Goal: Transaction & Acquisition: Purchase product/service

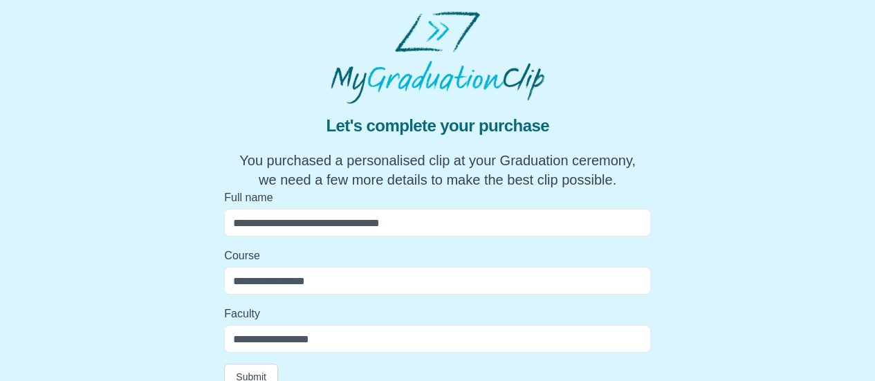
scroll to position [19, 0]
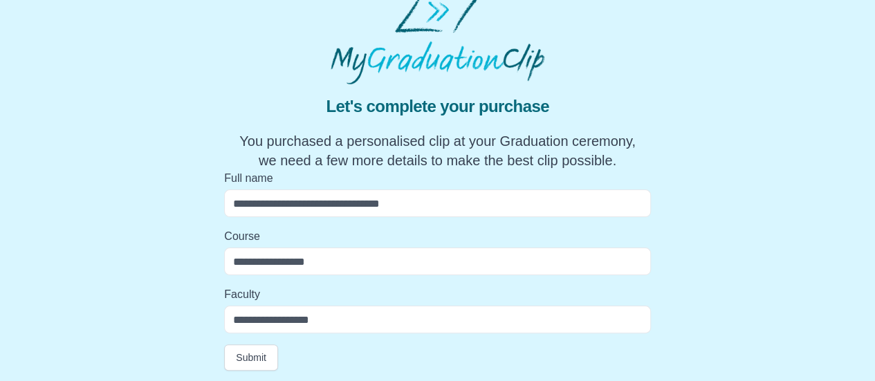
click at [320, 213] on input "Full name" at bounding box center [437, 204] width 427 height 28
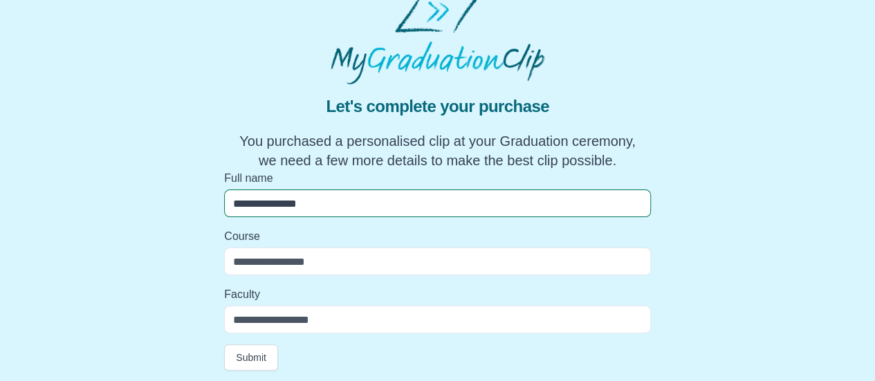
type input "**********"
click at [302, 266] on input "Course" at bounding box center [437, 262] width 427 height 28
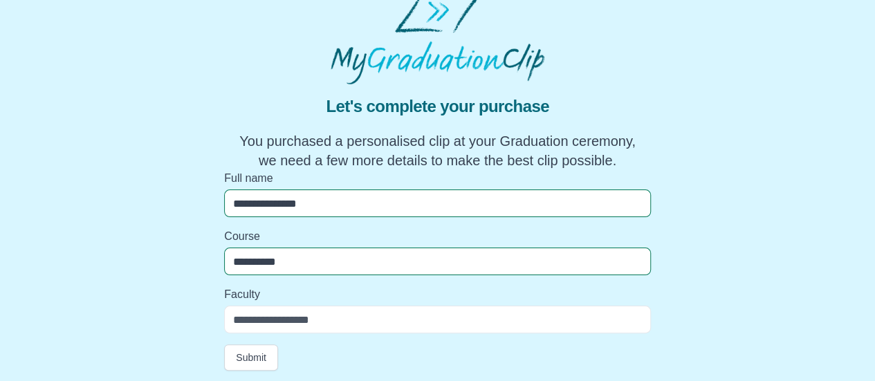
click at [302, 266] on input "**********" at bounding box center [437, 262] width 427 height 28
type input "**********"
click at [310, 326] on input "Faculty" at bounding box center [437, 320] width 427 height 28
click at [250, 355] on button "Submit" at bounding box center [251, 357] width 54 height 26
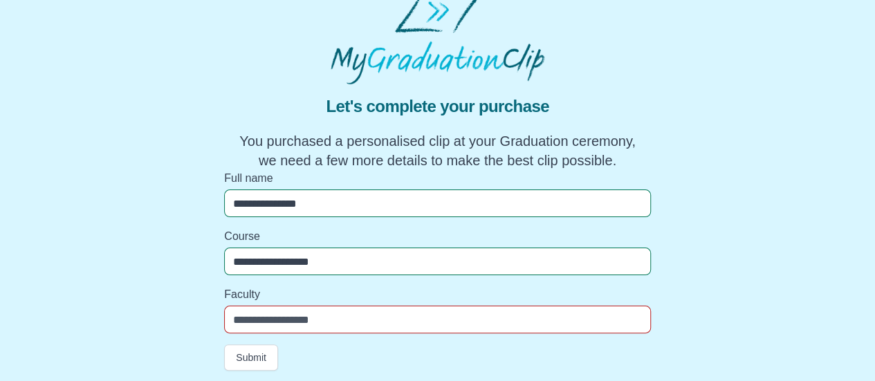
click at [281, 319] on input "Faculty" at bounding box center [437, 320] width 427 height 28
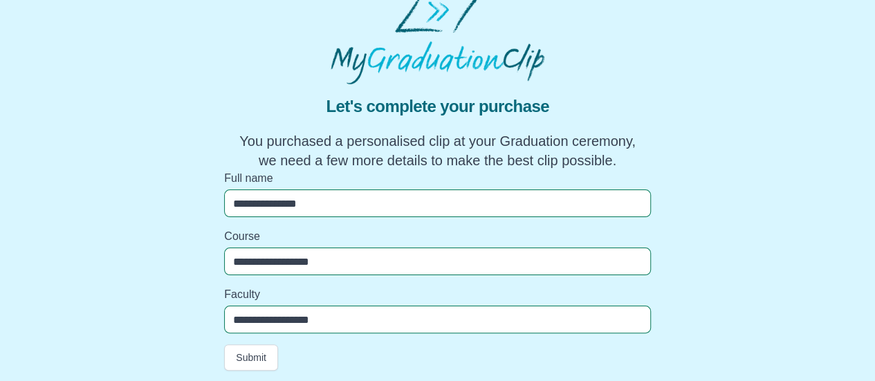
click at [261, 317] on input "**********" at bounding box center [437, 320] width 427 height 28
click at [239, 320] on input "**********" at bounding box center [437, 320] width 427 height 28
click at [290, 320] on input "**********" at bounding box center [437, 320] width 427 height 28
type input "**********"
click at [241, 364] on button "Submit" at bounding box center [251, 357] width 54 height 26
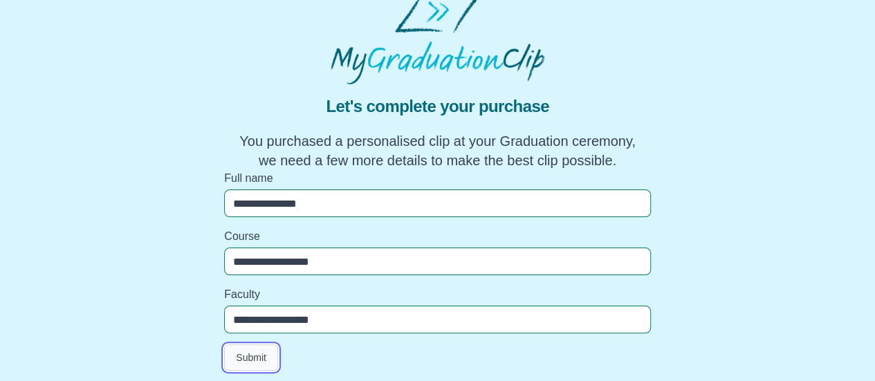
click at [241, 364] on button "Submit" at bounding box center [251, 357] width 54 height 26
click at [250, 348] on button "Submit" at bounding box center [251, 357] width 54 height 26
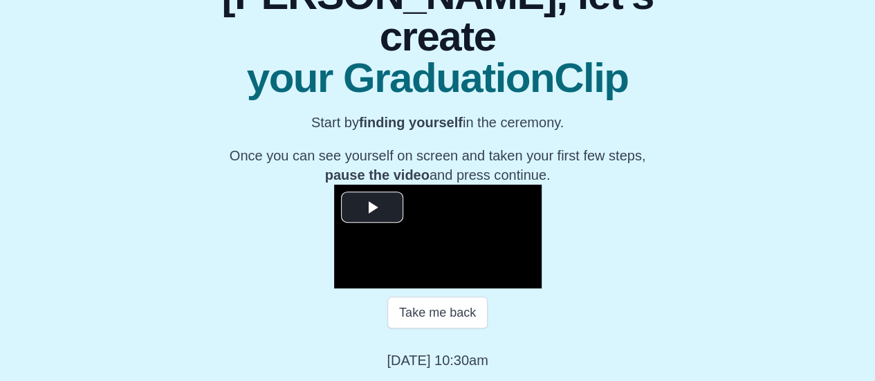
scroll to position [225, 0]
click at [372, 207] on span "Video Player" at bounding box center [372, 207] width 0 height 0
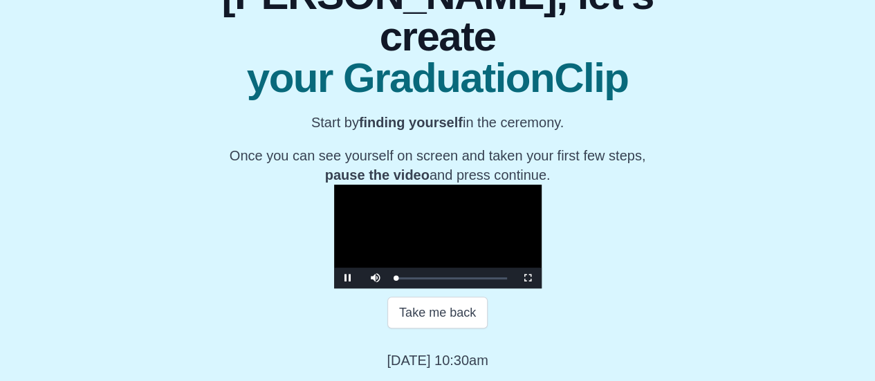
scroll to position [293, 0]
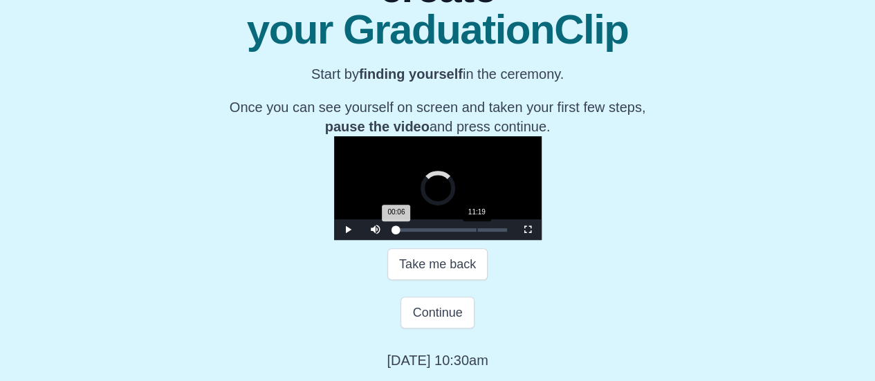
click at [477, 232] on div "11:19" at bounding box center [477, 229] width 1 height 3
click at [410, 232] on div "01:57" at bounding box center [410, 229] width 1 height 3
click at [402, 232] on div "00:46" at bounding box center [402, 229] width 1 height 3
drag, startPoint x: 290, startPoint y: 275, endPoint x: 245, endPoint y: 278, distance: 45.8
click at [334, 240] on div "Play Mute Current Time 0:00 / Loaded : 0% 00:52 00:00 Progress : 0% Stream Type…" at bounding box center [437, 229] width 207 height 21
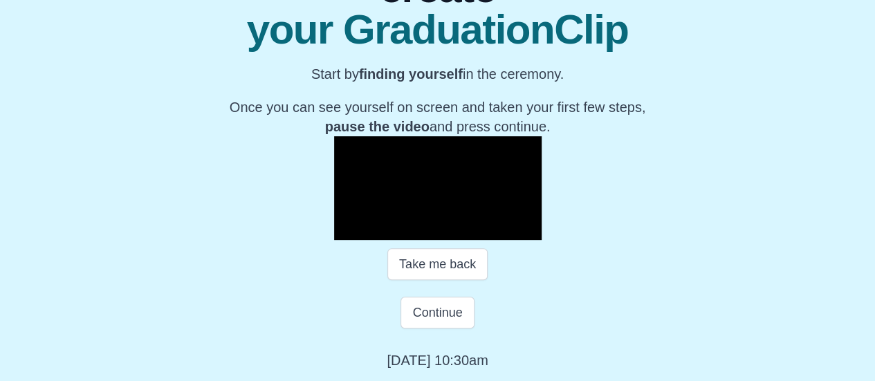
scroll to position [312, 0]
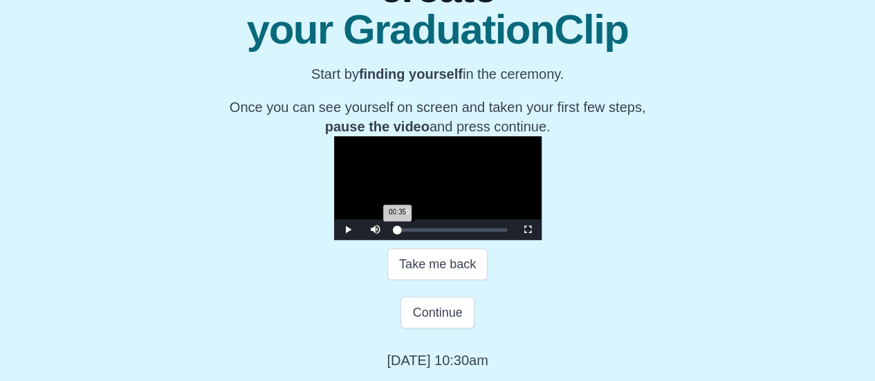
click at [396, 232] on div "00:35 Progress : 0%" at bounding box center [396, 229] width 1 height 3
click at [396, 232] on div "00:37 Progress : 0%" at bounding box center [396, 229] width 1 height 3
click at [396, 232] on div "00:58 Progress : 0%" at bounding box center [397, 229] width 2 height 3
click at [396, 232] on div "01:10 Progress : 0%" at bounding box center [397, 229] width 3 height 3
click at [396, 232] on div "01:33 Progress : 0%" at bounding box center [397, 229] width 3 height 3
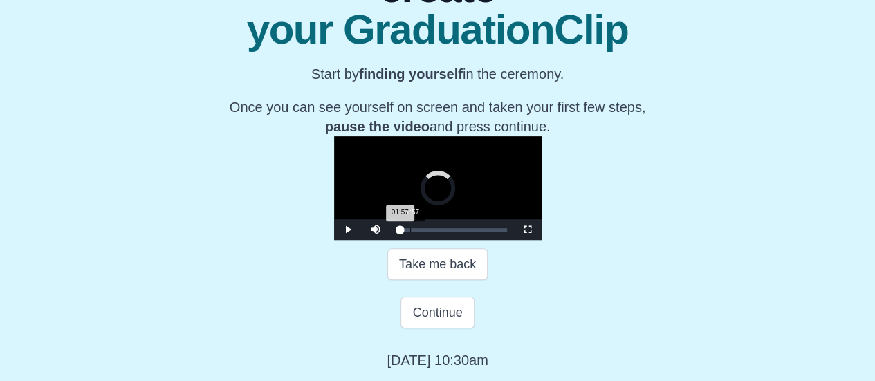
click at [396, 232] on div "01:57 Progress : 0%" at bounding box center [398, 229] width 4 height 3
click at [396, 232] on div "02:32 Progress : 0%" at bounding box center [399, 229] width 6 height 3
click at [396, 232] on div "03:25 Progress : 0%" at bounding box center [400, 229] width 8 height 3
click at [396, 232] on div "04:06 Progress : 0%" at bounding box center [401, 229] width 10 height 3
click at [396, 232] on div "Loaded : 0% 05:04 05:04 Progress : 0%" at bounding box center [451, 229] width 111 height 3
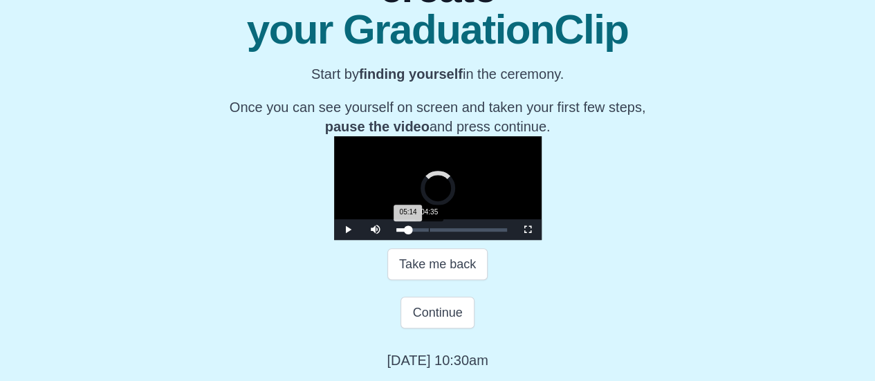
click at [396, 232] on div "05:14 Progress : 0%" at bounding box center [402, 229] width 12 height 3
click at [348, 230] on span "Video Player" at bounding box center [348, 230] width 0 height 0
click at [396, 232] on div "05:11 Progress : 0%" at bounding box center [402, 229] width 12 height 3
click at [348, 230] on span "Video Player" at bounding box center [348, 230] width 0 height 0
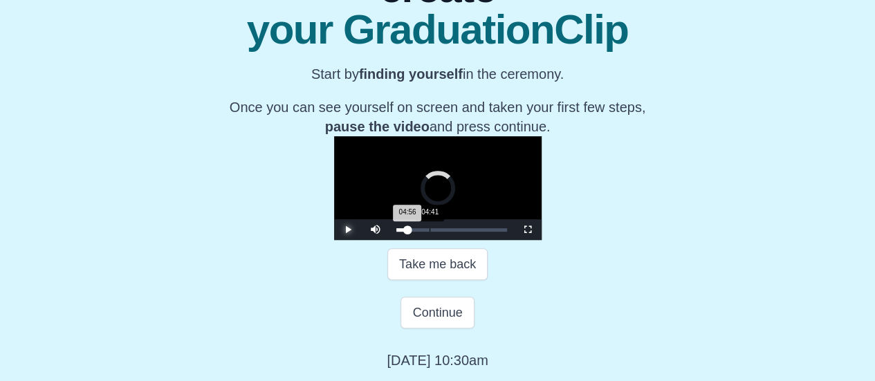
click at [396, 232] on div "04:56 Progress : 0%" at bounding box center [401, 229] width 11 height 3
click at [348, 230] on span "Video Player" at bounding box center [348, 230] width 0 height 0
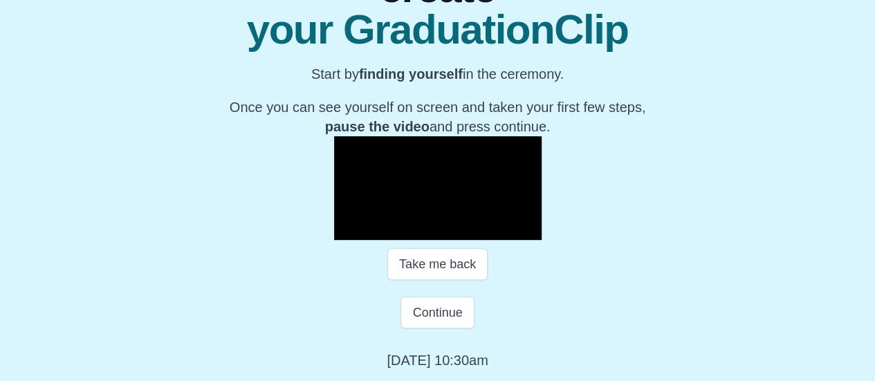
click at [348, 230] on span "Video Player" at bounding box center [348, 230] width 0 height 0
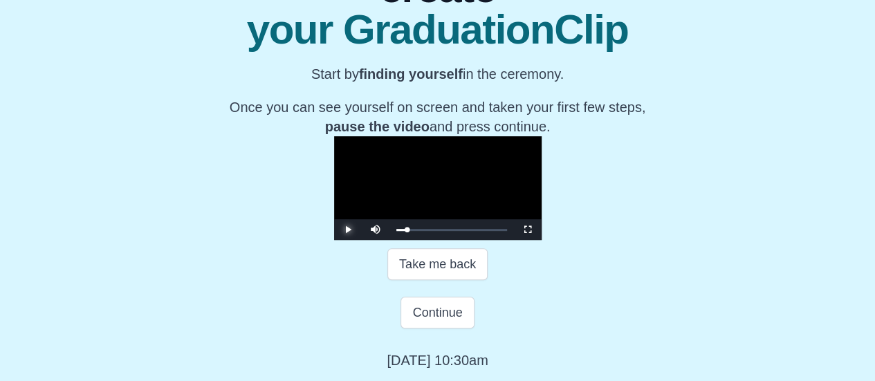
click at [348, 230] on span "Video Player" at bounding box center [348, 230] width 0 height 0
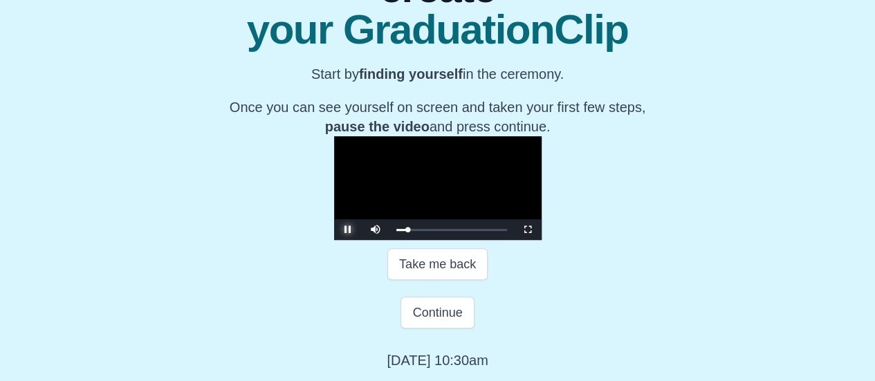
click at [348, 230] on span "Video Player" at bounding box center [348, 230] width 0 height 0
click at [446, 329] on button "Continue" at bounding box center [436, 313] width 73 height 32
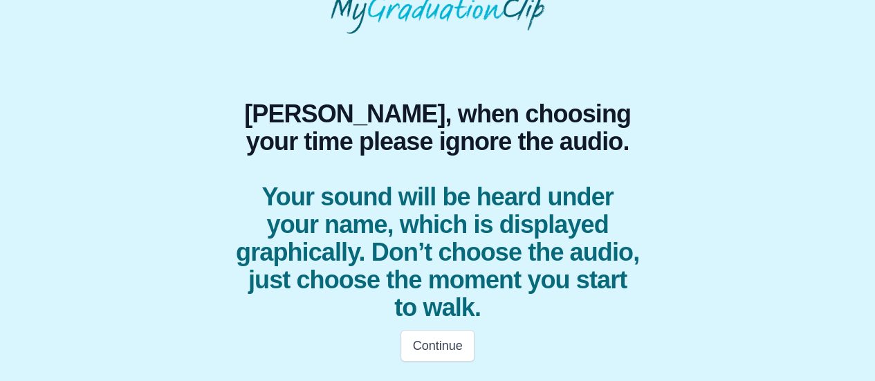
scroll to position [69, 0]
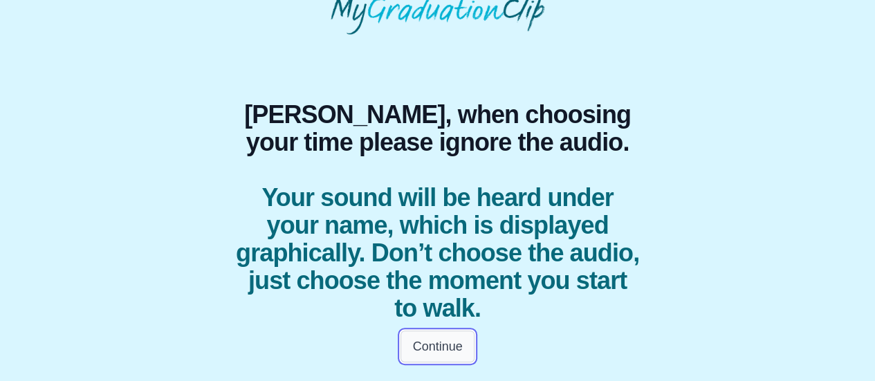
click at [451, 359] on button "Continue" at bounding box center [436, 347] width 73 height 32
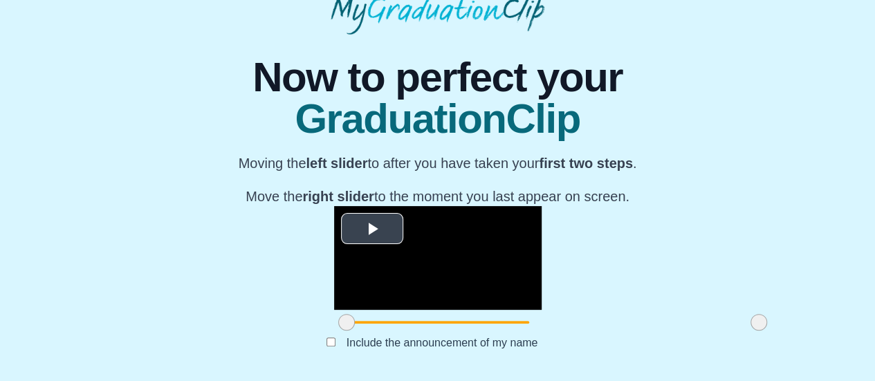
scroll to position [219, 0]
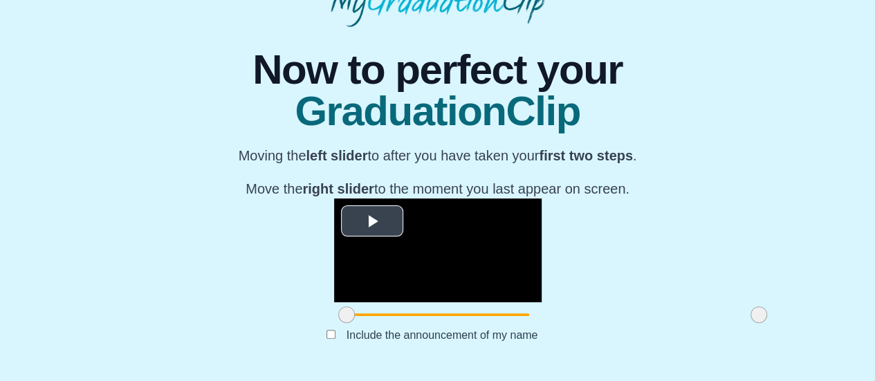
click at [372, 221] on span "Video Player" at bounding box center [372, 221] width 0 height 0
click at [338, 315] on span at bounding box center [346, 314] width 17 height 17
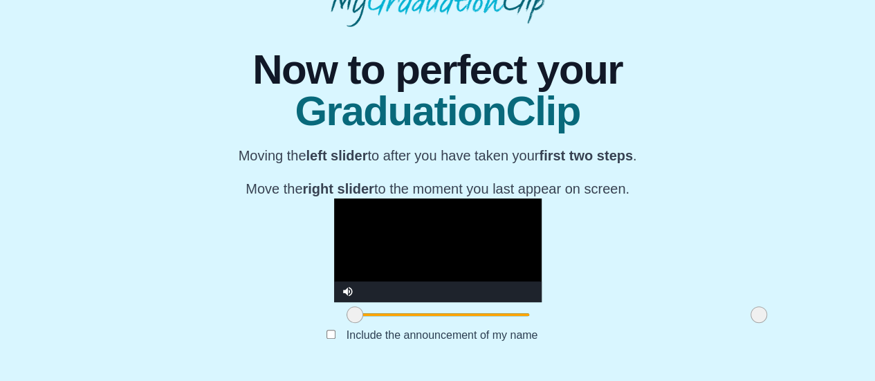
drag, startPoint x: 231, startPoint y: 315, endPoint x: 239, endPoint y: 317, distance: 8.6
click at [347, 317] on span at bounding box center [355, 314] width 17 height 17
drag, startPoint x: 239, startPoint y: 317, endPoint x: 246, endPoint y: 316, distance: 7.0
click at [353, 316] on span at bounding box center [361, 314] width 17 height 17
click at [361, 198] on video "Video Player" at bounding box center [437, 250] width 207 height 104
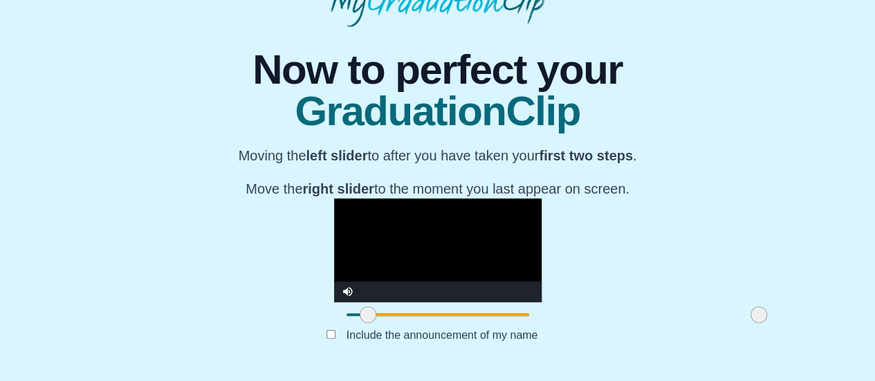
click at [360, 314] on span at bounding box center [368, 314] width 17 height 17
click at [334, 243] on video "Video Player" at bounding box center [437, 250] width 207 height 104
drag, startPoint x: 252, startPoint y: 314, endPoint x: 264, endPoint y: 315, distance: 11.1
click at [371, 315] on span at bounding box center [379, 314] width 17 height 17
click at [334, 216] on video "Video Player" at bounding box center [437, 250] width 207 height 104
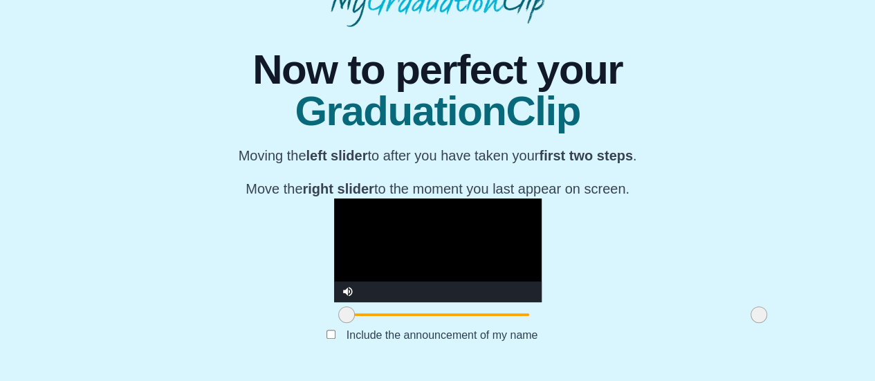
drag, startPoint x: 268, startPoint y: 315, endPoint x: 182, endPoint y: 332, distance: 88.2
click at [182, 332] on div "**********" at bounding box center [437, 198] width 853 height 343
drag, startPoint x: 234, startPoint y: 313, endPoint x: 300, endPoint y: 320, distance: 66.8
click at [405, 320] on span at bounding box center [413, 314] width 17 height 17
click at [163, 302] on div "**********" at bounding box center [437, 198] width 853 height 343
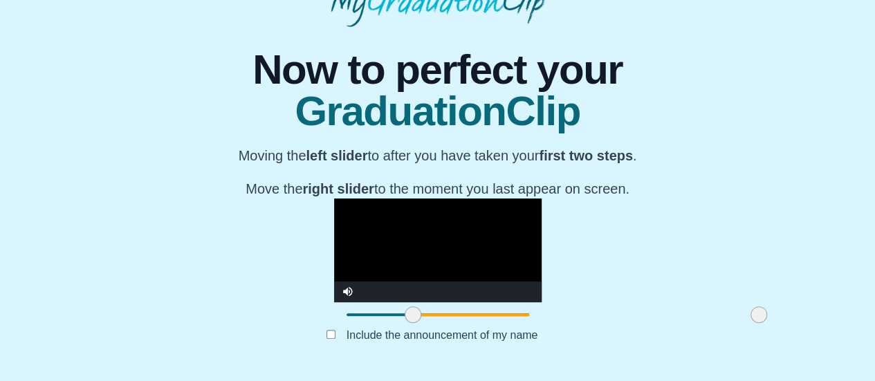
click at [334, 223] on video "Video Player" at bounding box center [437, 250] width 207 height 104
drag, startPoint x: 638, startPoint y: 315, endPoint x: 515, endPoint y: 315, distance: 123.1
click at [627, 315] on span at bounding box center [635, 314] width 17 height 17
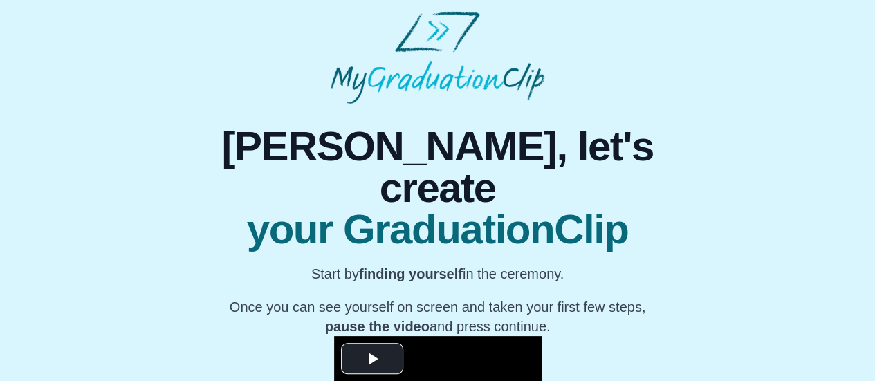
click at [355, 84] on img at bounding box center [437, 57] width 213 height 93
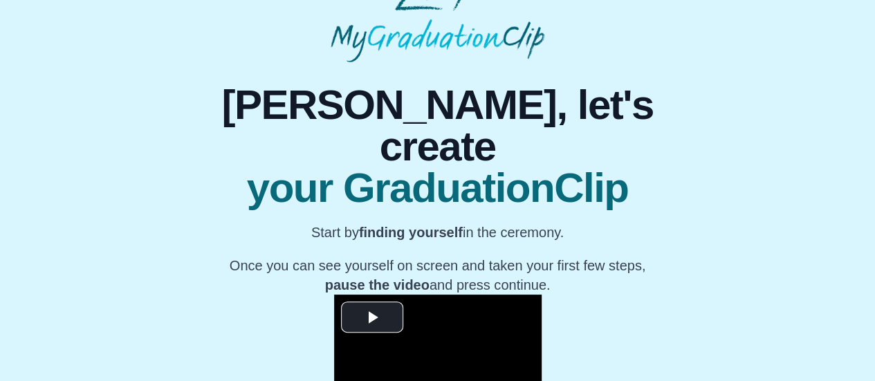
scroll to position [293, 0]
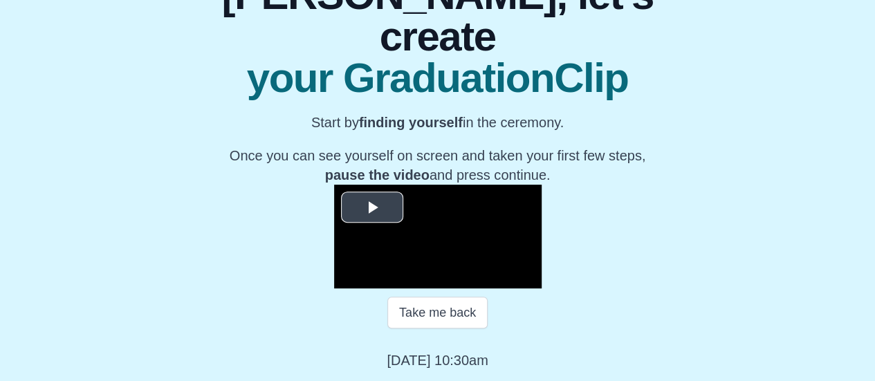
click at [372, 207] on span "Video Player" at bounding box center [372, 207] width 0 height 0
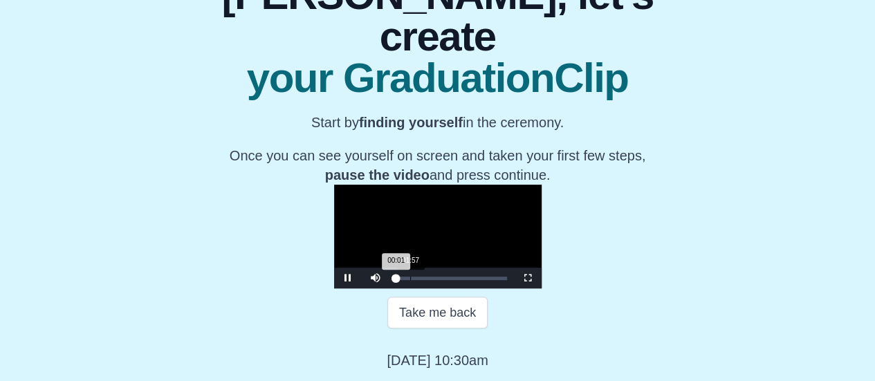
click at [389, 276] on div "Loaded : 0% 01:57 00:01 Progress : 0%" at bounding box center [451, 278] width 124 height 21
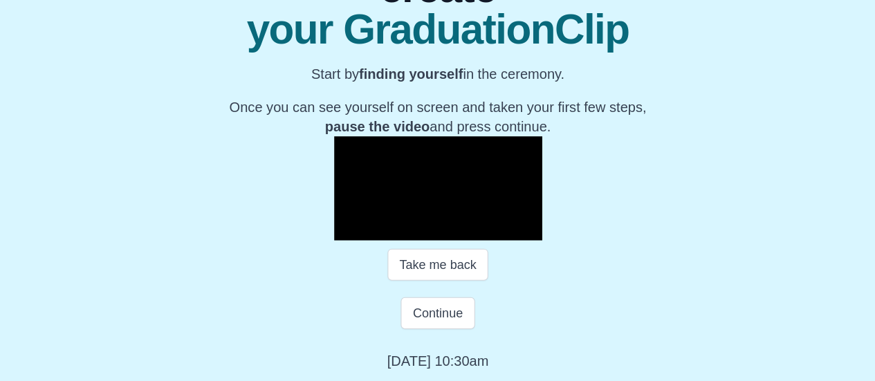
scroll to position [293, 0]
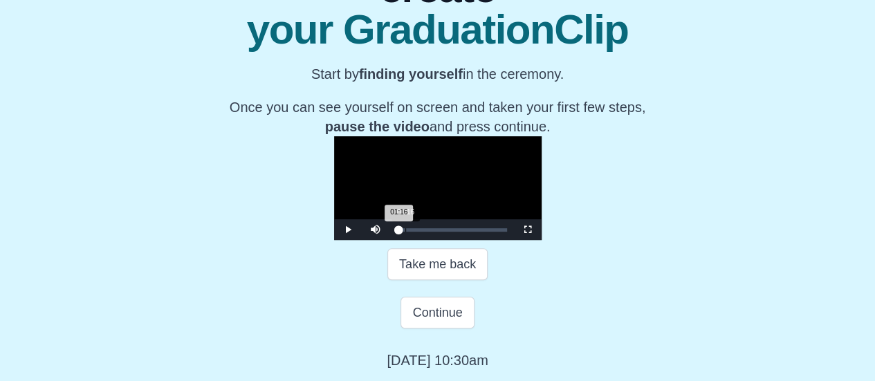
click at [396, 232] on div "01:16 Progress : 0%" at bounding box center [397, 229] width 3 height 3
click at [396, 232] on div "Loaded : 0% 02:03 02:03 Progress : 0%" at bounding box center [451, 229] width 111 height 3
click at [396, 232] on div "02:05 Progress : 0%" at bounding box center [398, 229] width 5 height 3
click at [396, 232] on div "02:44 Progress : 0%" at bounding box center [399, 229] width 6 height 3
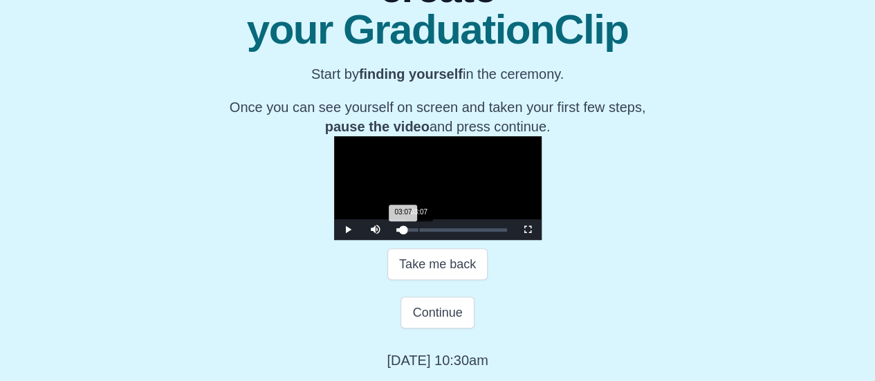
click at [396, 232] on div "03:07 Progress : 0%" at bounding box center [399, 229] width 7 height 3
click at [396, 232] on div "03:14 Progress : 0%" at bounding box center [400, 229] width 8 height 3
click at [396, 232] on div "03:36 Progress : 0%" at bounding box center [400, 229] width 8 height 3
click at [396, 232] on div "03:37 Progress : 0%" at bounding box center [400, 229] width 8 height 3
click at [396, 232] on div "03:38 Progress : 0%" at bounding box center [400, 229] width 8 height 3
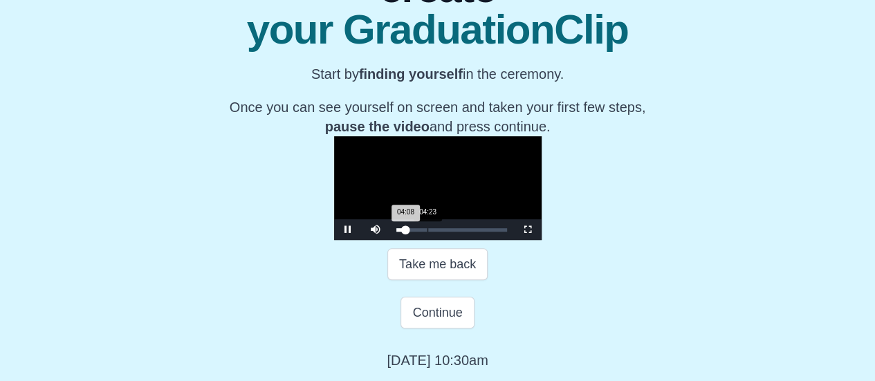
click at [396, 232] on div "04:08 Progress : 0%" at bounding box center [401, 229] width 10 height 3
click at [396, 232] on div "04:35 Progress : 0%" at bounding box center [401, 229] width 10 height 3
click at [396, 232] on div "04:36 Progress : 0%" at bounding box center [401, 229] width 10 height 3
click at [396, 232] on div "05:05 Progress : 0%" at bounding box center [402, 229] width 12 height 3
click at [396, 232] on div "Loaded : 0% 05:51 05:51 Progress : 0%" at bounding box center [451, 229] width 111 height 3
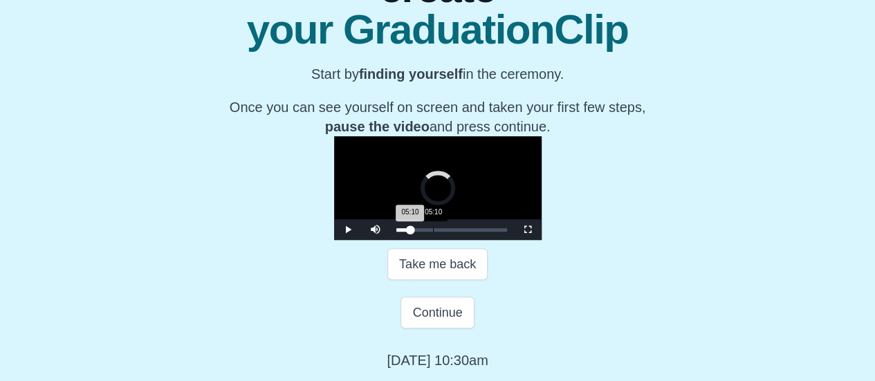
click at [389, 240] on div "Loaded : 0% 05:10 05:10 Progress : 0%" at bounding box center [451, 229] width 124 height 21
click at [396, 232] on div "05:11 Progress : 0%" at bounding box center [402, 229] width 12 height 3
click at [396, 232] on div "04:41 Progress : 0%" at bounding box center [401, 229] width 11 height 3
click at [396, 232] on div "04:17 Progress : 0%" at bounding box center [401, 229] width 11 height 3
click at [396, 232] on div "04:29 Progress : 0%" at bounding box center [401, 229] width 10 height 3
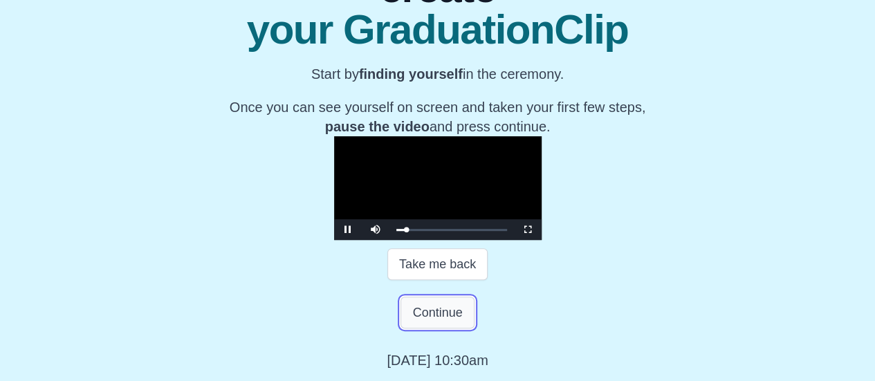
click at [425, 329] on button "Continue" at bounding box center [436, 313] width 73 height 32
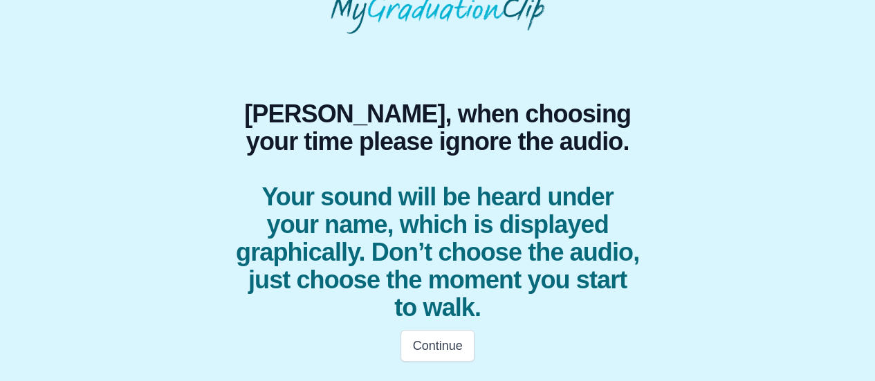
scroll to position [69, 0]
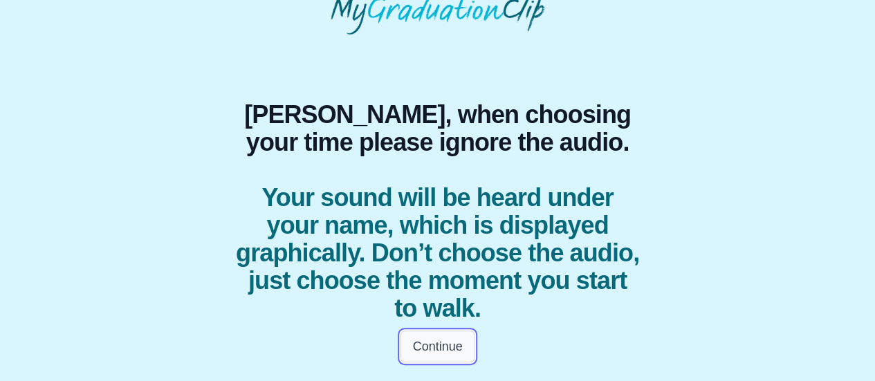
click at [432, 348] on button "Continue" at bounding box center [436, 347] width 73 height 32
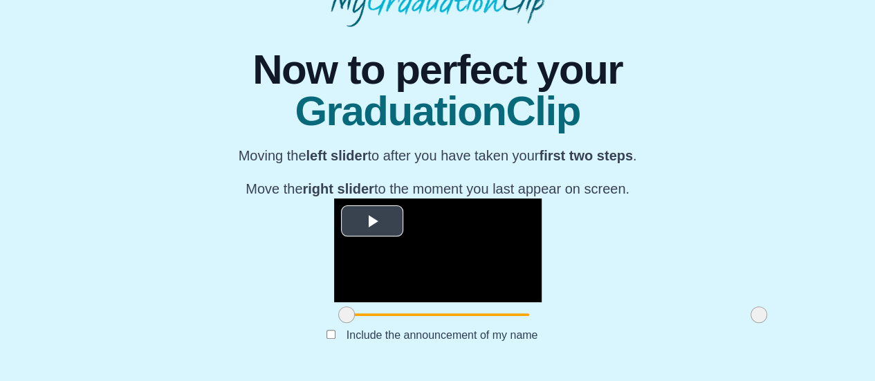
scroll to position [219, 0]
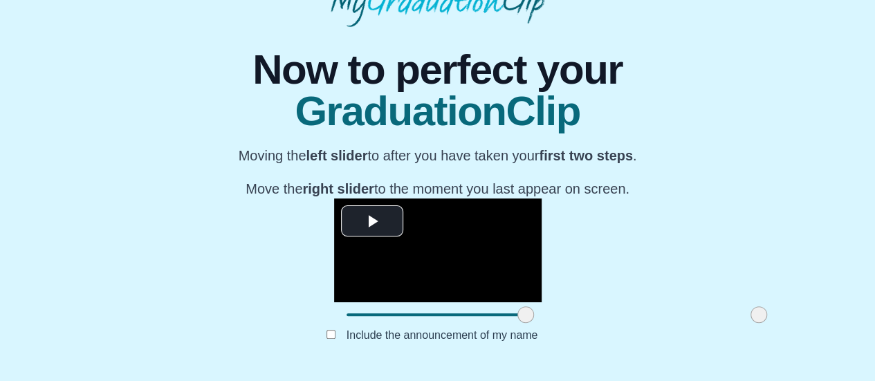
drag, startPoint x: 229, startPoint y: 309, endPoint x: 408, endPoint y: 309, distance: 179.1
click at [517, 309] on span at bounding box center [525, 314] width 17 height 17
click at [372, 221] on span "Video Player" at bounding box center [372, 221] width 0 height 0
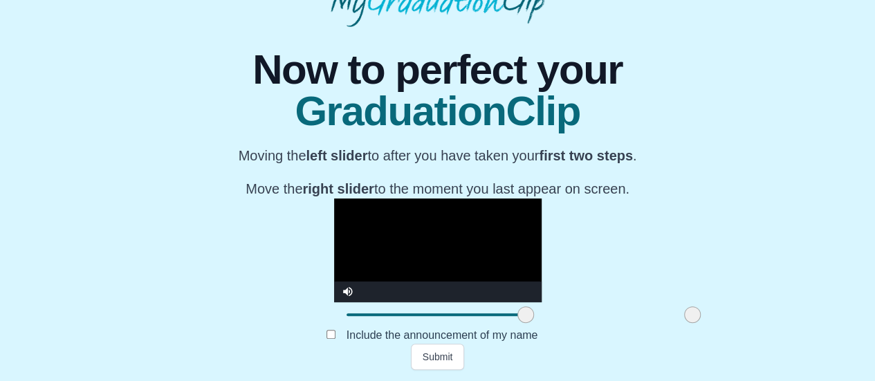
drag, startPoint x: 642, startPoint y: 318, endPoint x: 575, endPoint y: 316, distance: 66.4
click at [684, 316] on span at bounding box center [692, 314] width 17 height 17
click at [474, 204] on video "Video Player" at bounding box center [437, 250] width 207 height 104
drag, startPoint x: 409, startPoint y: 313, endPoint x: 373, endPoint y: 319, distance: 37.1
click at [481, 319] on span at bounding box center [489, 314] width 17 height 17
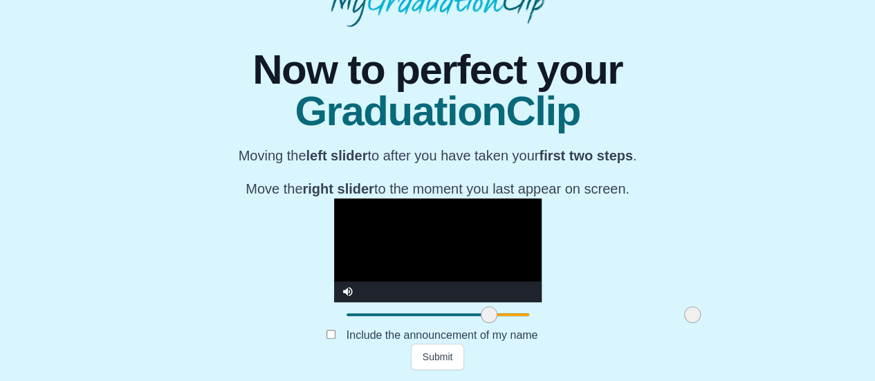
click at [461, 248] on video "Video Player" at bounding box center [437, 250] width 207 height 104
drag, startPoint x: 577, startPoint y: 313, endPoint x: 606, endPoint y: 316, distance: 29.3
click at [713, 316] on span at bounding box center [721, 314] width 17 height 17
click at [364, 230] on video "Video Player" at bounding box center [437, 250] width 207 height 104
click at [436, 356] on button "Submit" at bounding box center [438, 357] width 54 height 26
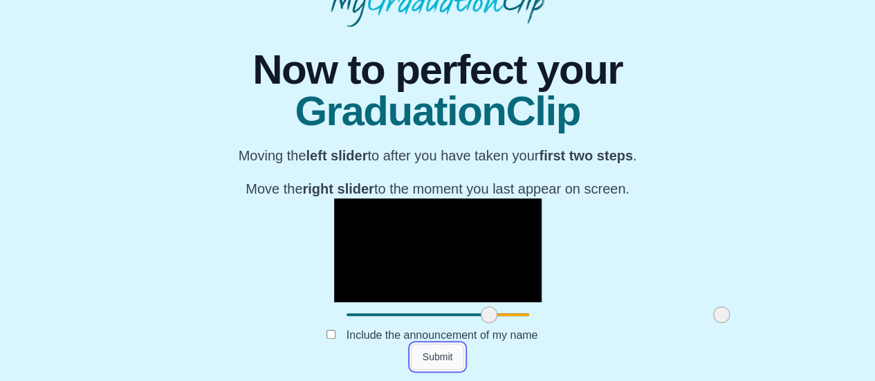
click at [436, 356] on button "Submit" at bounding box center [438, 357] width 54 height 26
click at [430, 359] on button "Submit" at bounding box center [438, 357] width 54 height 26
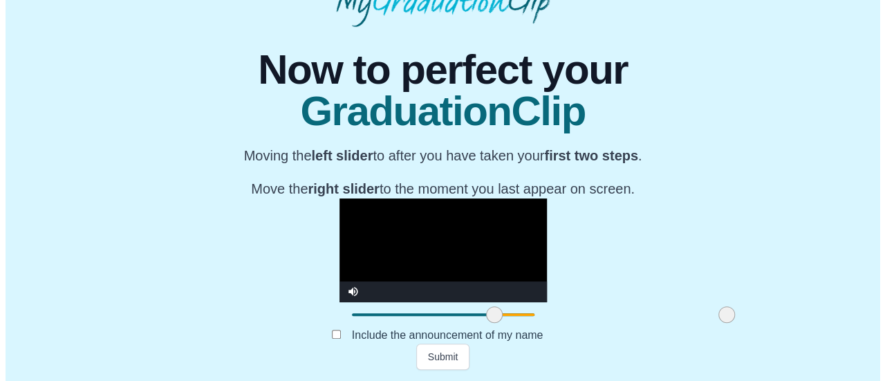
scroll to position [0, 0]
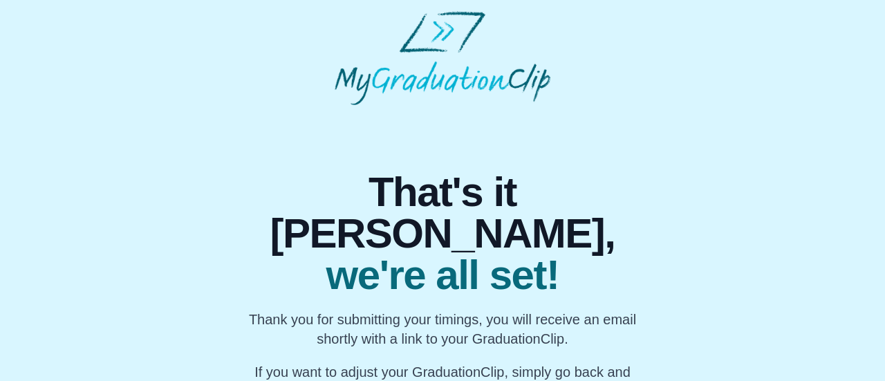
click at [813, 62] on div "That's it Rochelle, we're all set! Thank you for submitting your timings, you w…" at bounding box center [442, 206] width 863 height 390
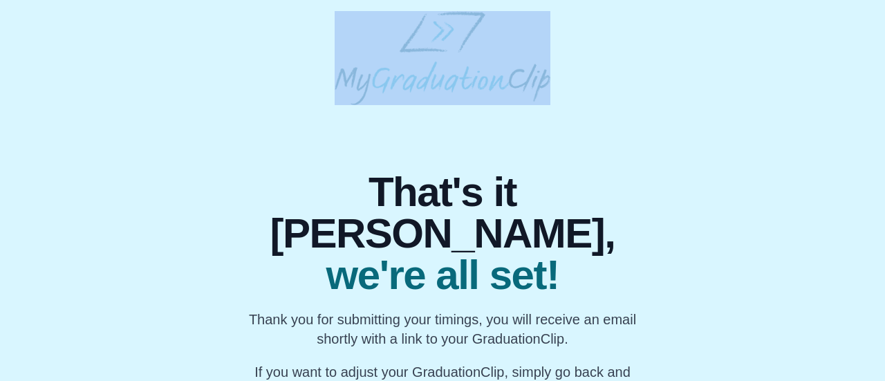
drag, startPoint x: 813, startPoint y: 62, endPoint x: 733, endPoint y: 95, distance: 86.8
click at [768, 84] on div "That's it Rochelle, we're all set! Thank you for submitting your timings, you w…" at bounding box center [442, 206] width 863 height 390
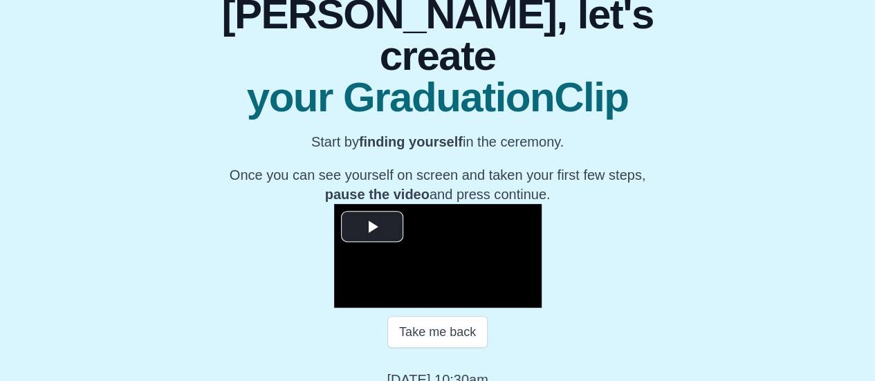
scroll to position [133, 0]
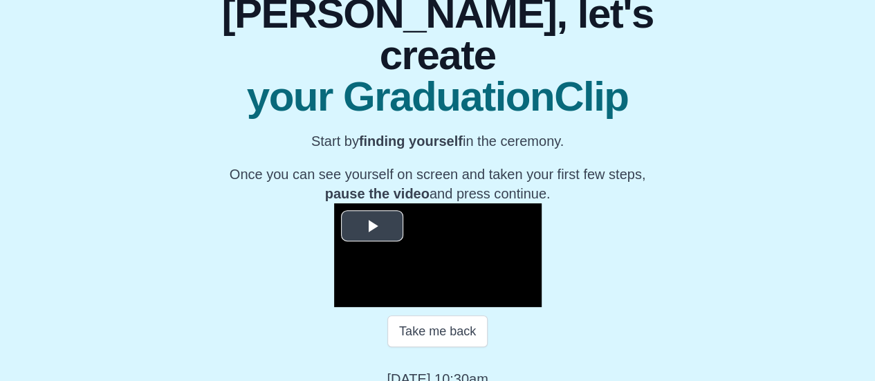
click at [372, 226] on span "Video Player" at bounding box center [372, 226] width 0 height 0
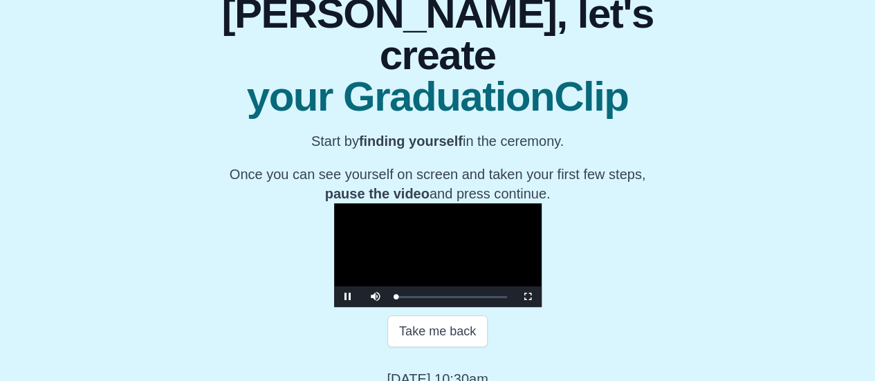
scroll to position [293, 0]
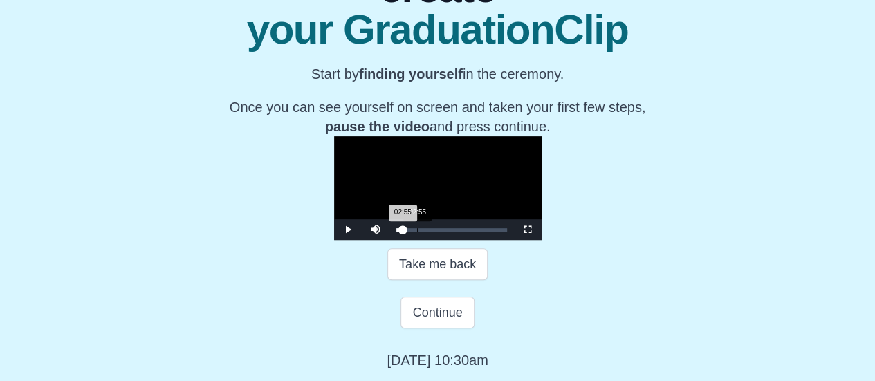
click at [396, 232] on div "Loaded : 0% 02:55 02:55 Progress : 0%" at bounding box center [451, 229] width 111 height 3
click at [396, 232] on div "03:36 Progress : 0%" at bounding box center [400, 229] width 8 height 3
click at [396, 232] on div "03:38 Progress : 0%" at bounding box center [400, 229] width 8 height 3
click at [396, 232] on div "04:20 Progress : 0%" at bounding box center [401, 229] width 10 height 3
click at [396, 232] on div "04:06 Progress : 0%" at bounding box center [401, 229] width 10 height 3
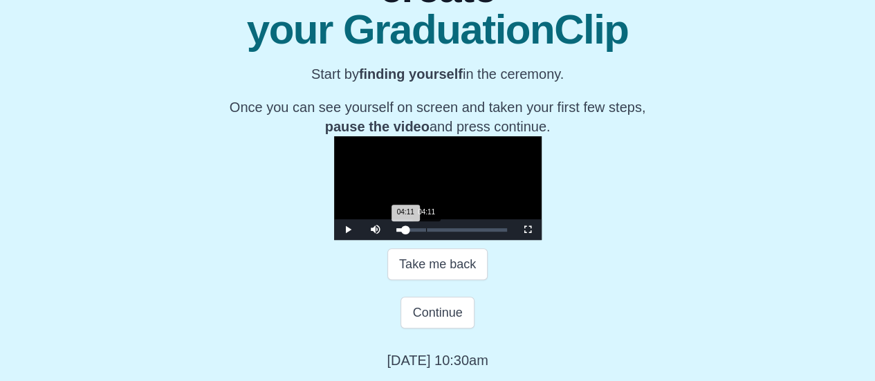
click at [396, 232] on div "04:11 Progress : 0%" at bounding box center [401, 229] width 10 height 3
click at [396, 232] on div "04:29 Progress : 0%" at bounding box center [401, 229] width 10 height 3
click at [437, 329] on button "Continue" at bounding box center [436, 313] width 73 height 32
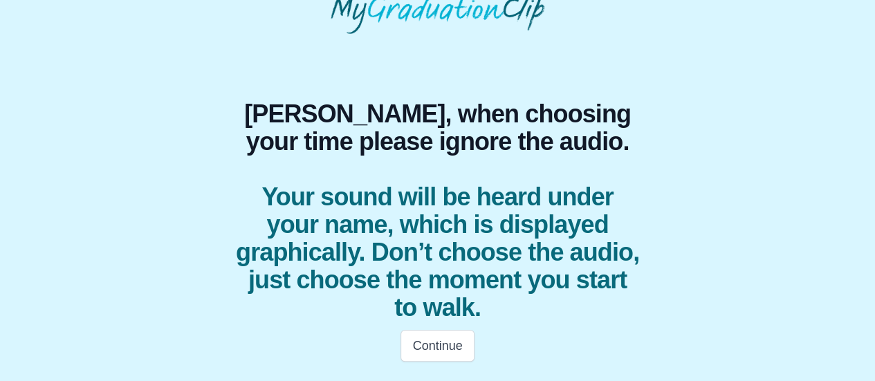
scroll to position [69, 0]
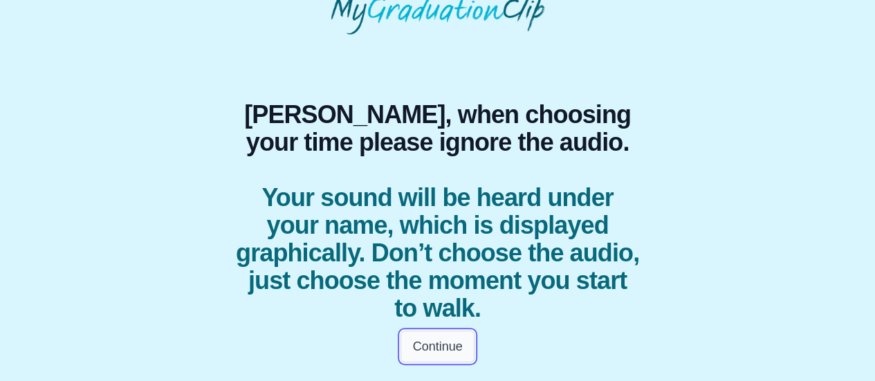
click at [437, 351] on button "Continue" at bounding box center [436, 347] width 73 height 32
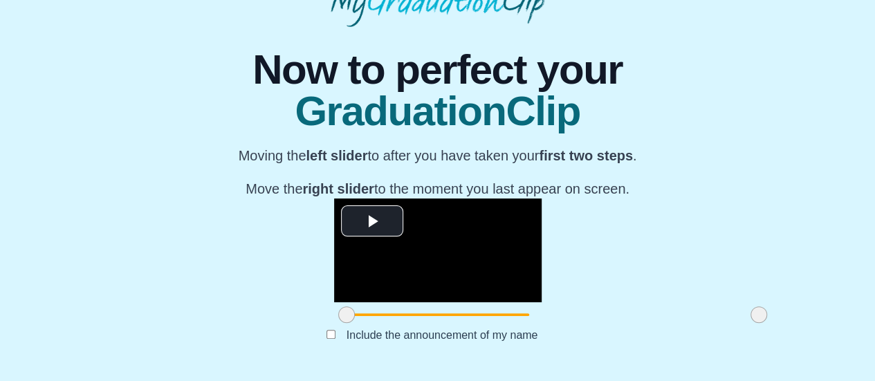
scroll to position [177, 0]
click at [372, 221] on span "Video Player" at bounding box center [372, 221] width 0 height 0
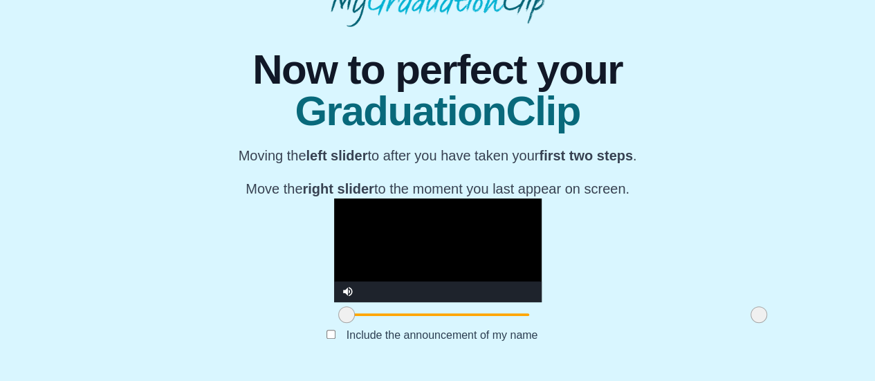
drag, startPoint x: 642, startPoint y: 359, endPoint x: 719, endPoint y: 373, distance: 78.7
click at [719, 370] on div "**********" at bounding box center [437, 198] width 853 height 343
click at [542, 302] on video "Video Player" at bounding box center [437, 250] width 207 height 104
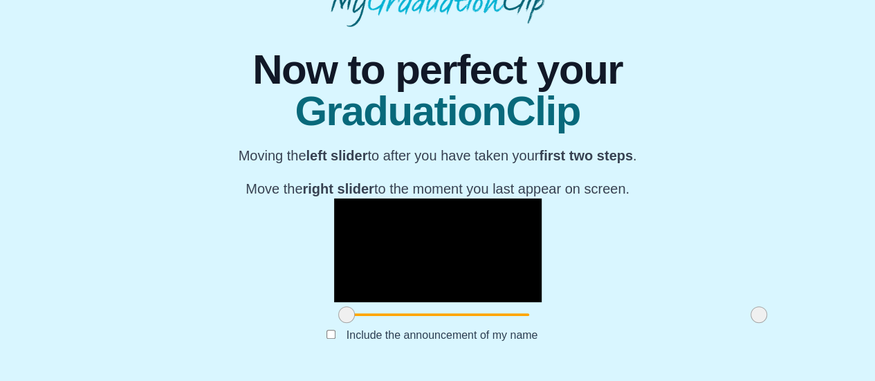
scroll to position [0, 0]
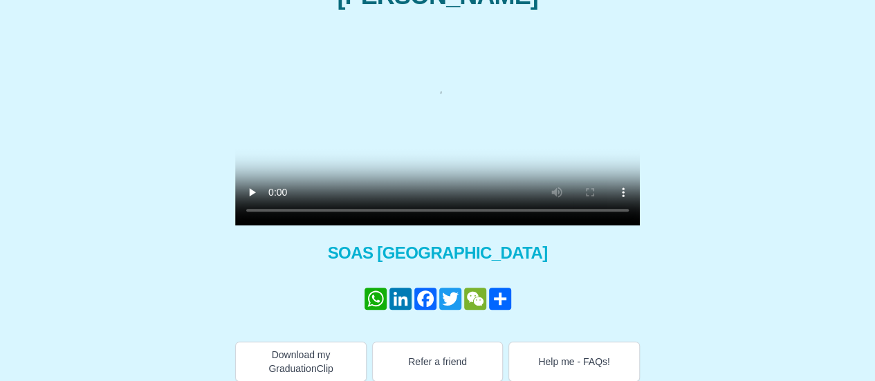
scroll to position [179, 0]
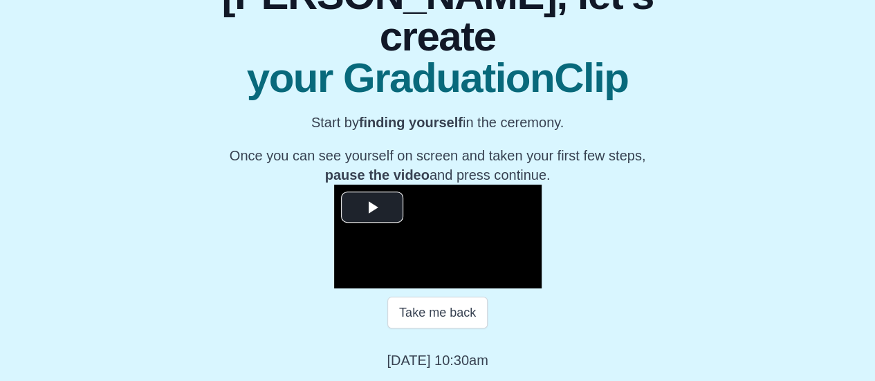
scroll to position [267, 0]
click at [372, 207] on span "Video Player" at bounding box center [372, 207] width 0 height 0
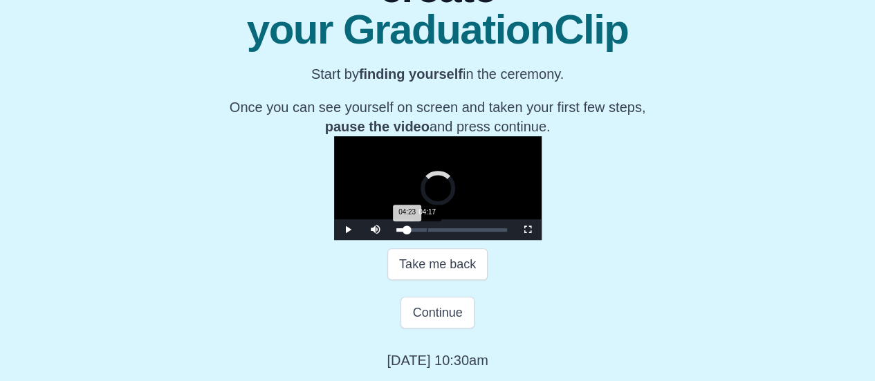
click at [396, 232] on div "04:23 Progress : 0%" at bounding box center [401, 229] width 11 height 3
click at [396, 232] on div "04:51 Progress : 0%" at bounding box center [401, 229] width 11 height 3
click at [348, 230] on span "Video Player" at bounding box center [348, 230] width 0 height 0
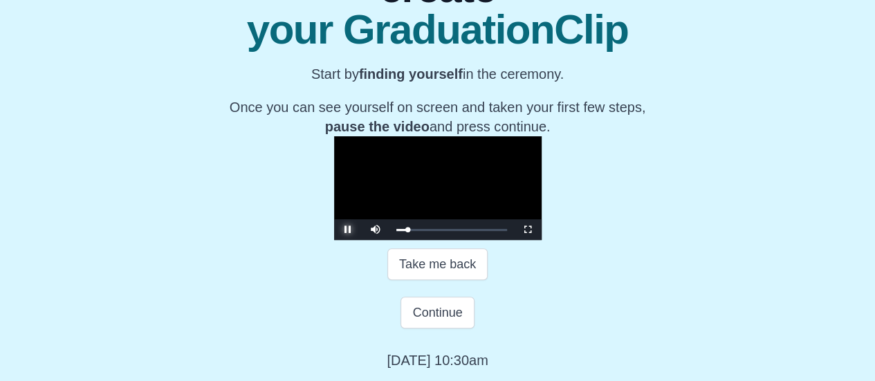
click at [348, 230] on span "Video Player" at bounding box center [348, 230] width 0 height 0
click at [423, 329] on button "Continue" at bounding box center [436, 313] width 73 height 32
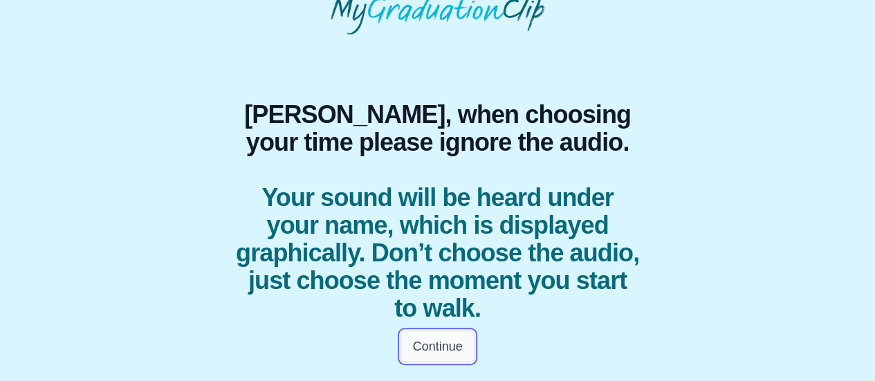
click at [448, 347] on button "Continue" at bounding box center [436, 347] width 73 height 32
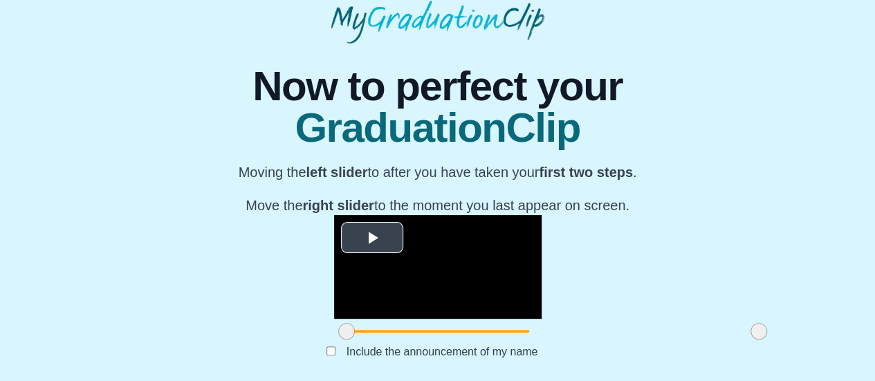
scroll to position [61, 0]
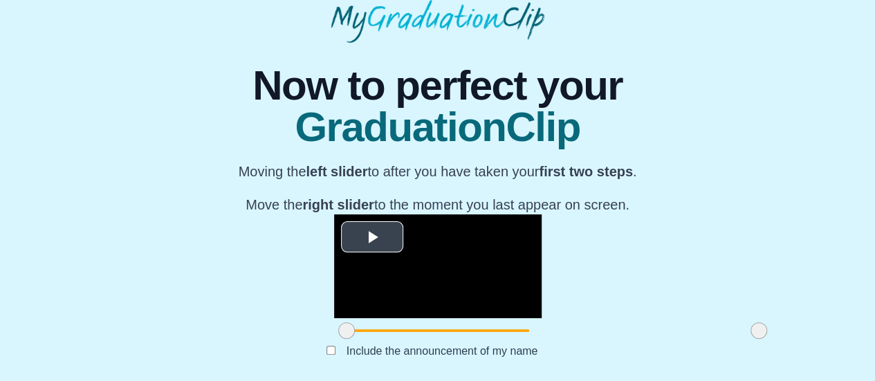
click at [372, 237] on span "Video Player" at bounding box center [372, 237] width 0 height 0
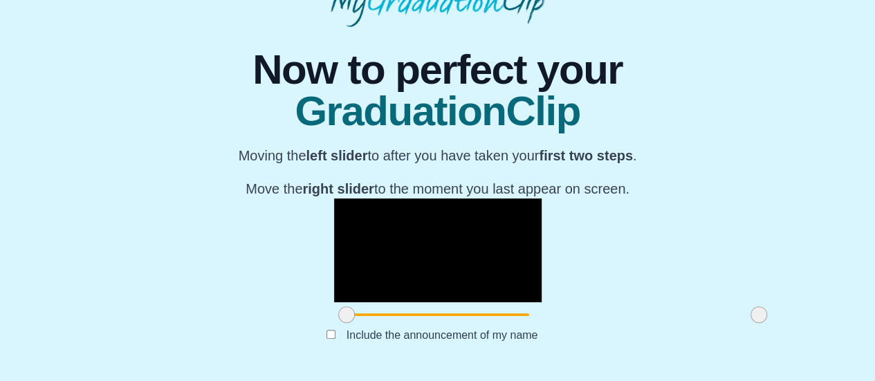
scroll to position [181, 0]
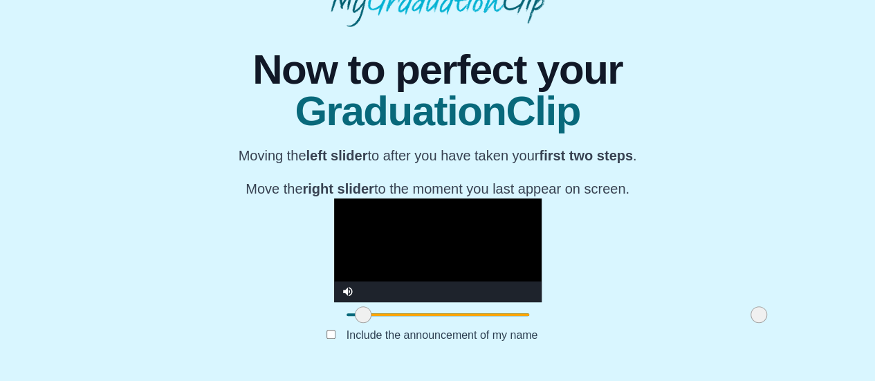
drag, startPoint x: 235, startPoint y: 351, endPoint x: 252, endPoint y: 354, distance: 17.0
click at [355, 323] on span at bounding box center [363, 314] width 17 height 17
drag, startPoint x: 252, startPoint y: 354, endPoint x: 326, endPoint y: 363, distance: 75.2
click at [425, 327] on div at bounding box center [437, 314] width 25 height 25
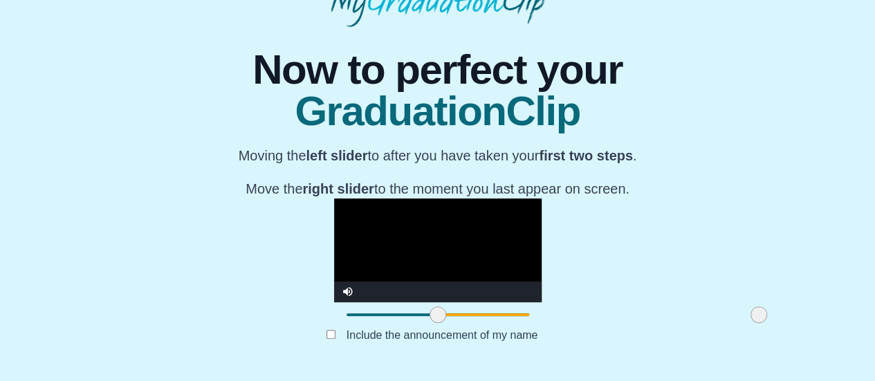
click at [548, 344] on div "Submit" at bounding box center [438, 357] width 438 height 26
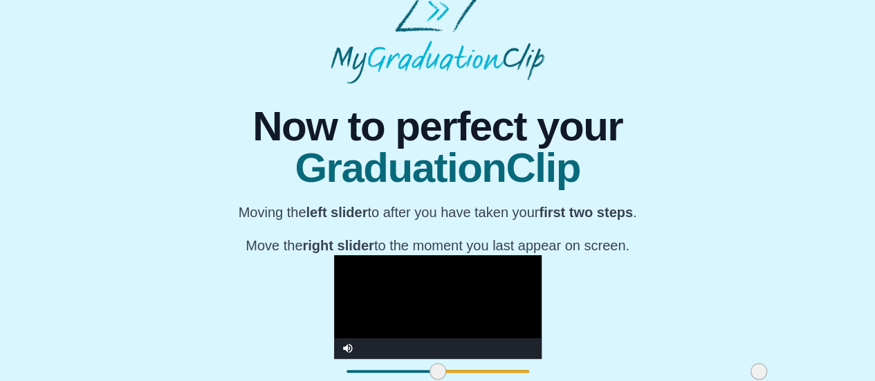
scroll to position [0, 0]
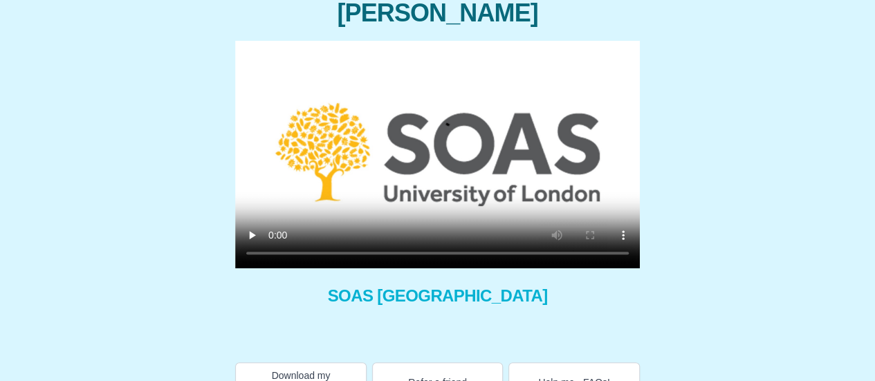
scroll to position [169, 0]
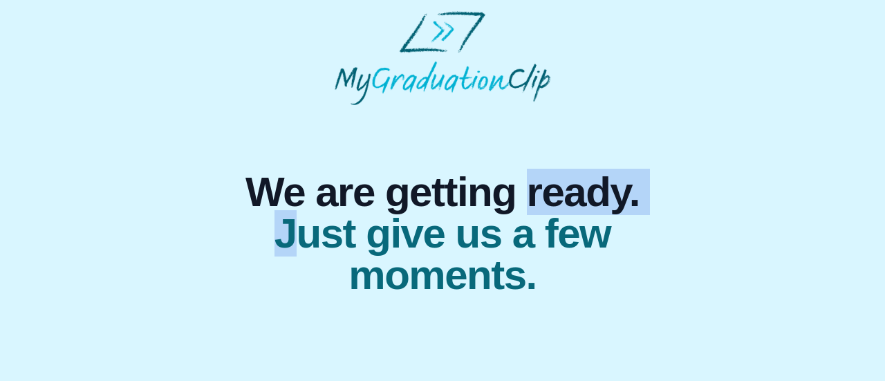
click at [266, 304] on html "We are getting ready. Just give us a few moments." at bounding box center [442, 153] width 885 height 307
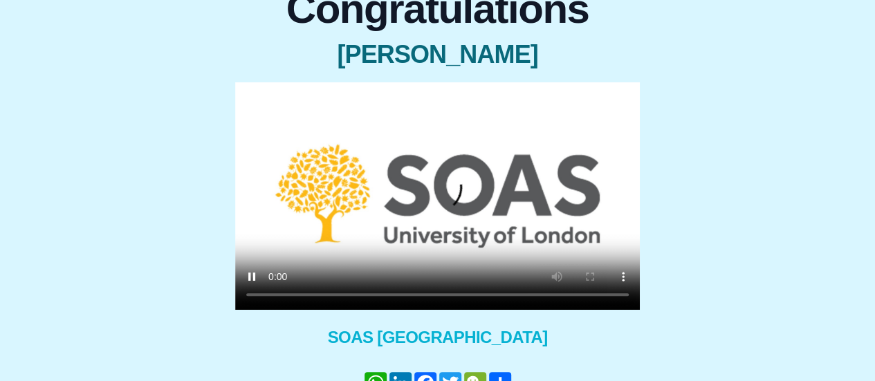
scroll to position [221, 0]
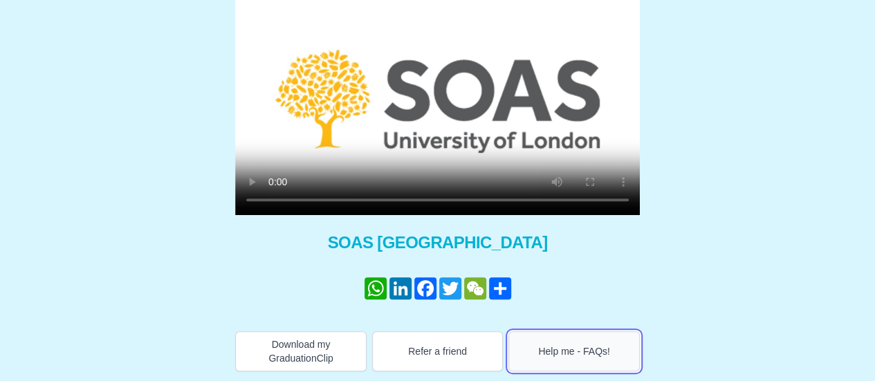
click at [580, 358] on button "Help me - FAQs!" at bounding box center [573, 351] width 131 height 40
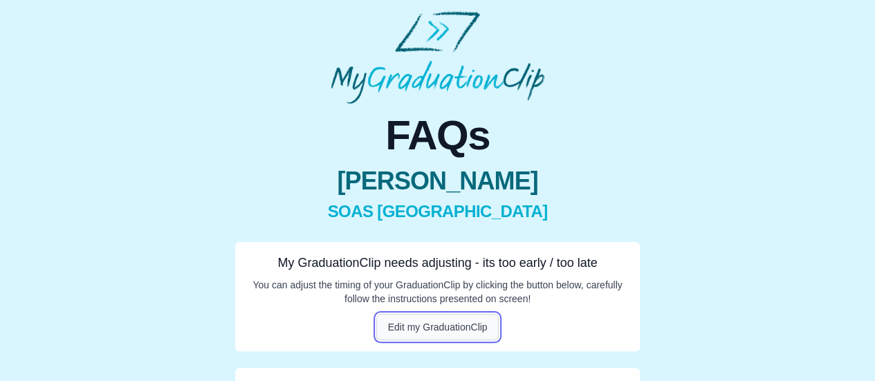
click at [461, 324] on button "Edit my GraduationClip" at bounding box center [437, 327] width 123 height 26
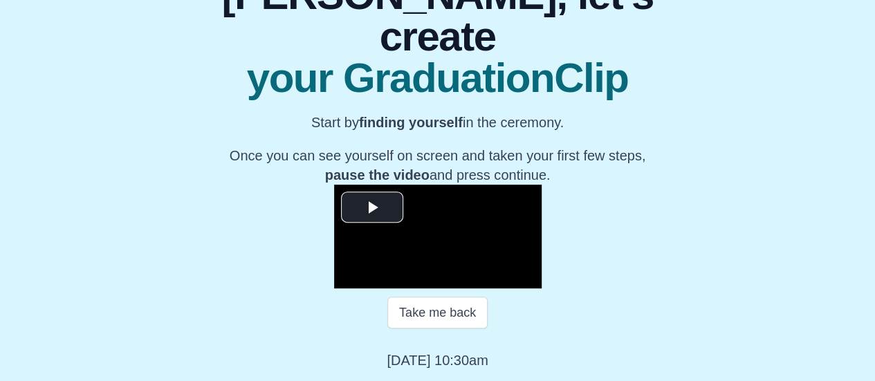
scroll to position [293, 0]
click at [372, 207] on span "Video Player" at bounding box center [372, 207] width 0 height 0
click at [348, 278] on span "Video Player" at bounding box center [348, 278] width 0 height 0
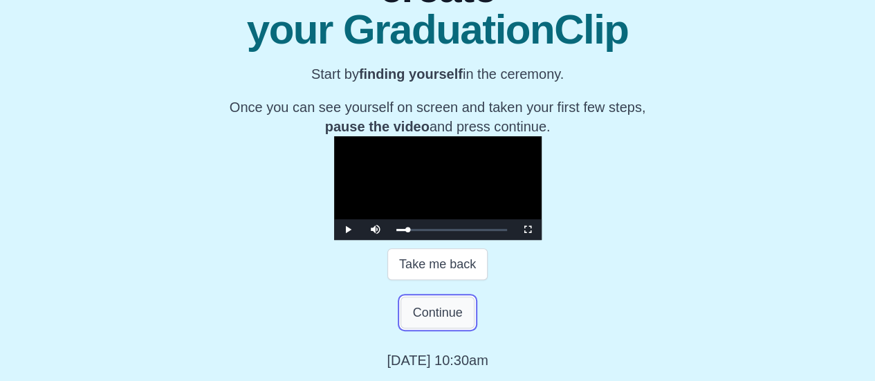
click at [433, 329] on button "Continue" at bounding box center [436, 313] width 73 height 32
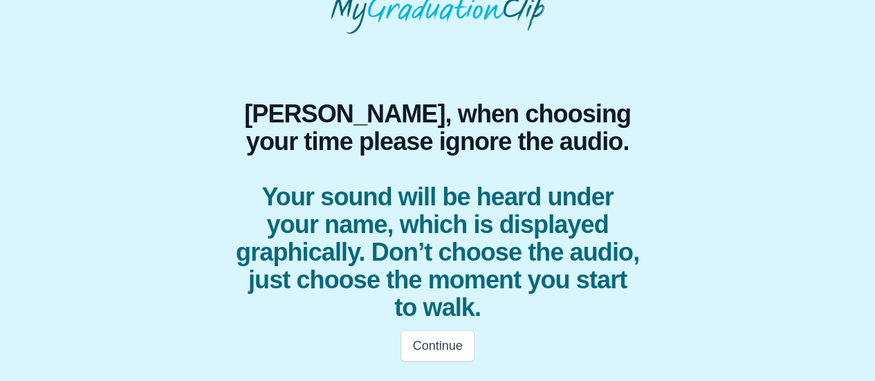
scroll to position [69, 0]
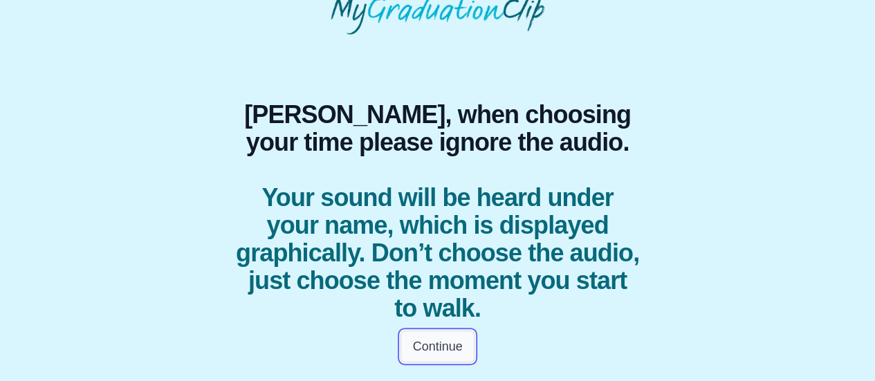
click at [438, 350] on button "Continue" at bounding box center [436, 347] width 73 height 32
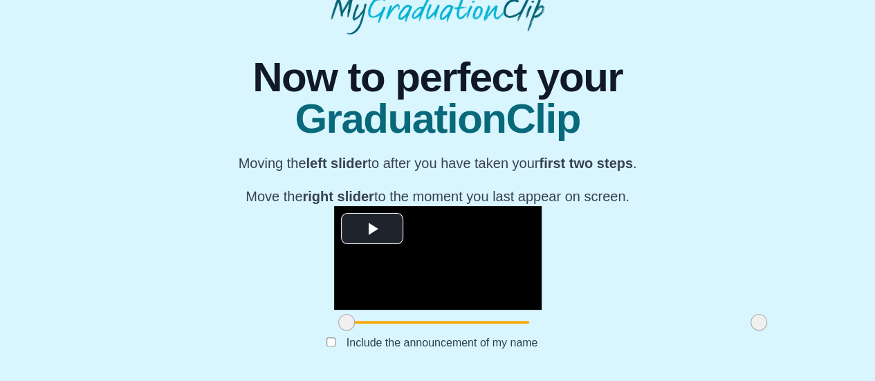
scroll to position [219, 0]
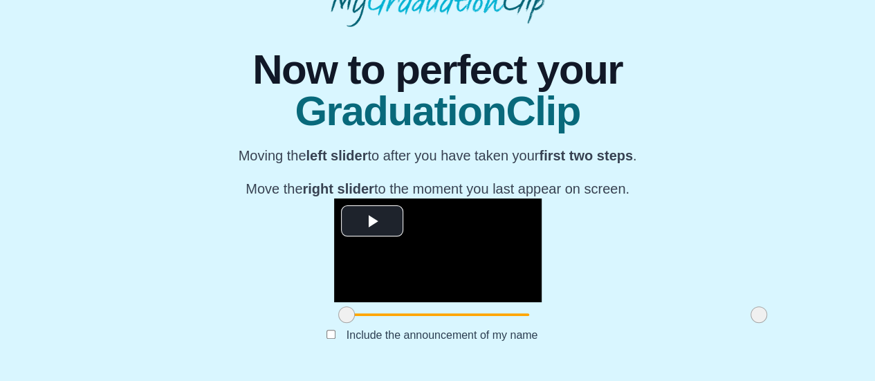
click at [347, 314] on span at bounding box center [553, 314] width 412 height 3
drag, startPoint x: 227, startPoint y: 315, endPoint x: 325, endPoint y: 313, distance: 98.2
click at [436, 313] on span at bounding box center [444, 314] width 17 height 17
click at [438, 361] on button "Submit" at bounding box center [438, 357] width 54 height 26
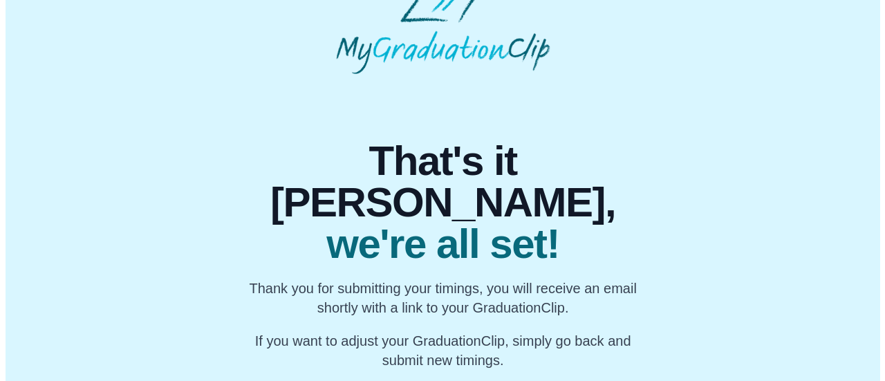
scroll to position [0, 0]
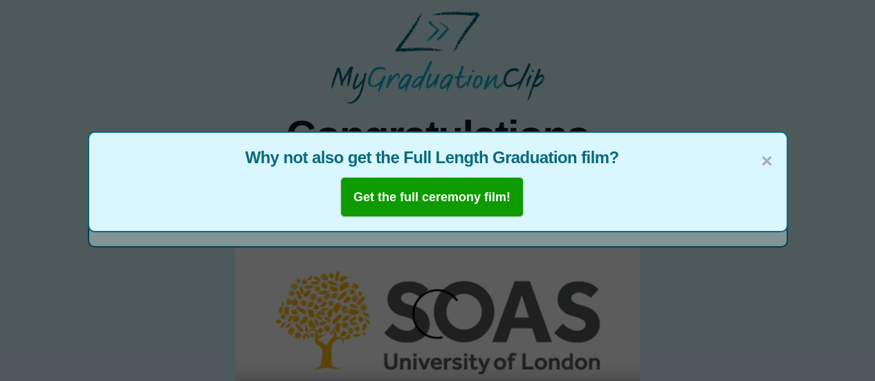
scroll to position [4, 0]
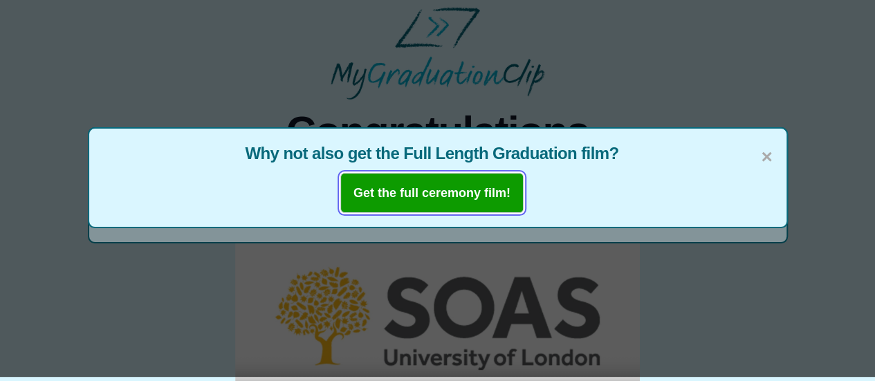
drag, startPoint x: 385, startPoint y: 188, endPoint x: 357, endPoint y: 191, distance: 27.8
click at [357, 191] on b "Get the full ceremony film!" at bounding box center [431, 193] width 157 height 14
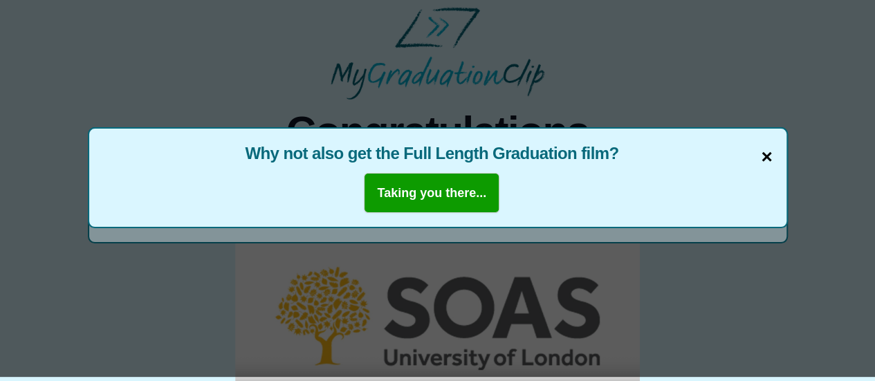
click at [764, 154] on span "×" at bounding box center [766, 156] width 11 height 29
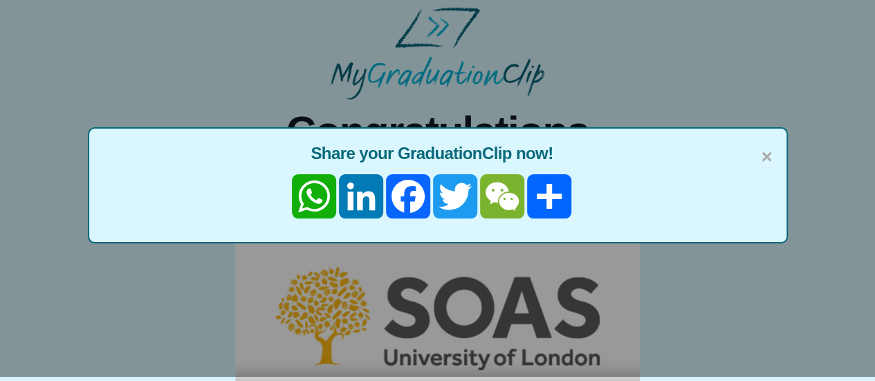
click at [764, 154] on span "×" at bounding box center [766, 156] width 11 height 29
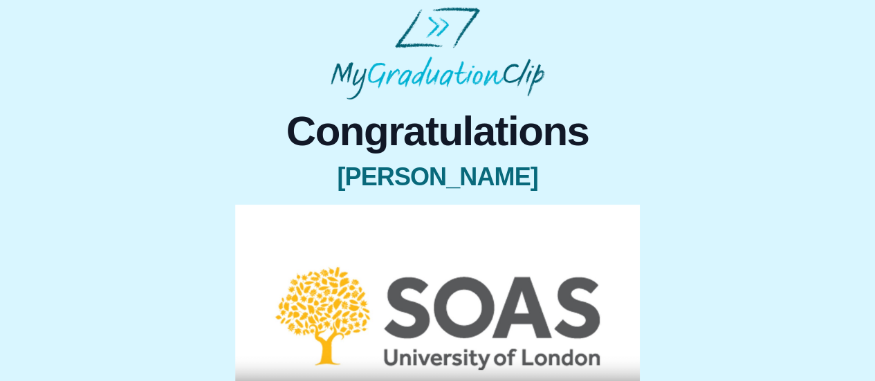
scroll to position [221, 0]
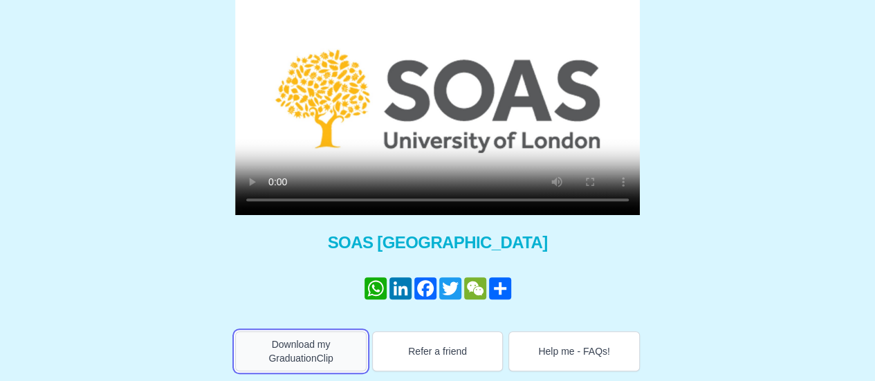
click at [280, 353] on button "Download my GraduationClip" at bounding box center [300, 351] width 131 height 40
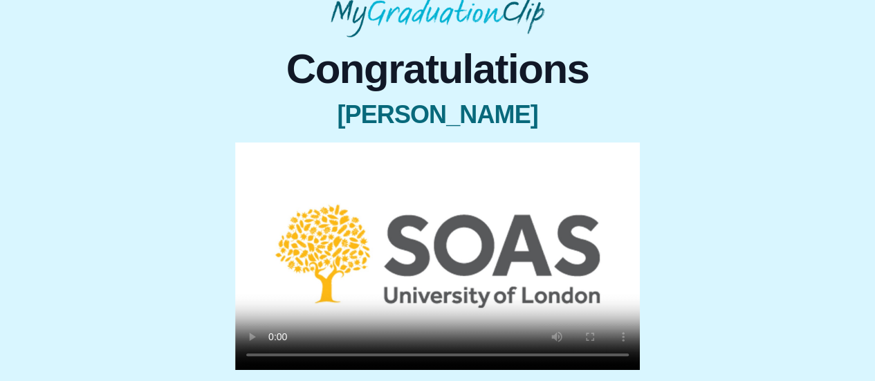
scroll to position [0, 0]
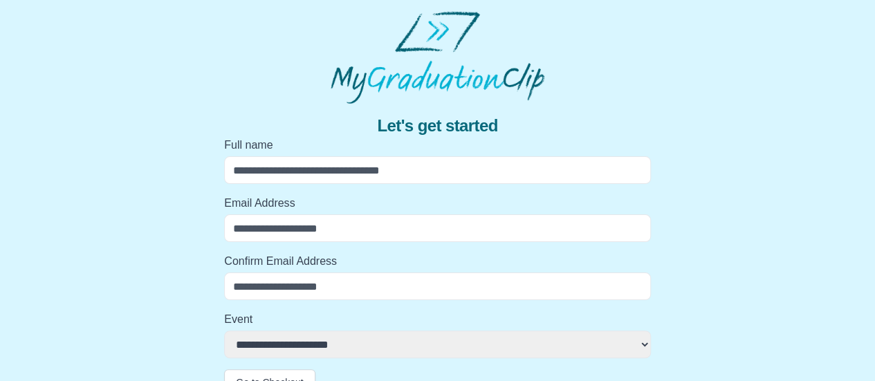
click at [278, 172] on input "Full name" at bounding box center [437, 170] width 427 height 28
type input "**********"
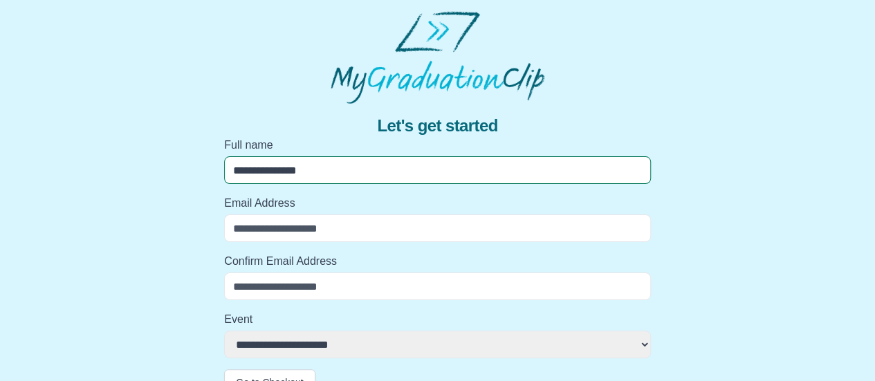
click at [364, 224] on input "Email Address" at bounding box center [437, 228] width 427 height 28
type input "**********"
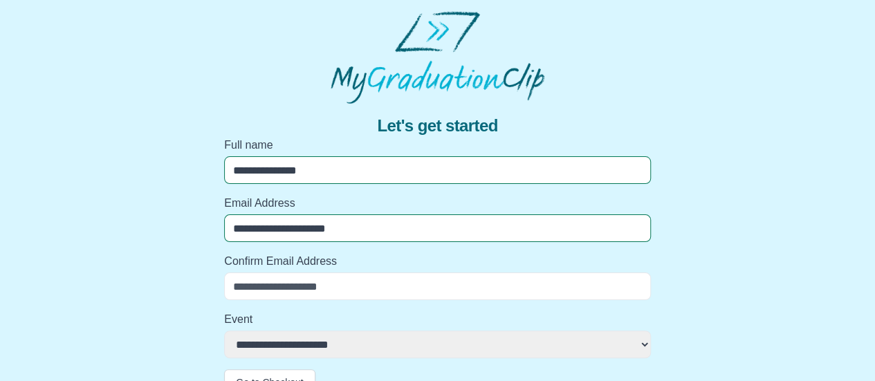
click at [351, 280] on input "Confirm Email Address" at bounding box center [437, 287] width 427 height 28
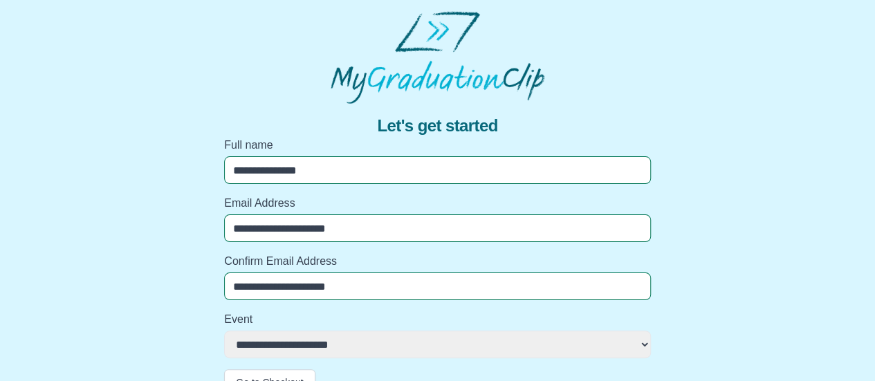
scroll to position [25, 0]
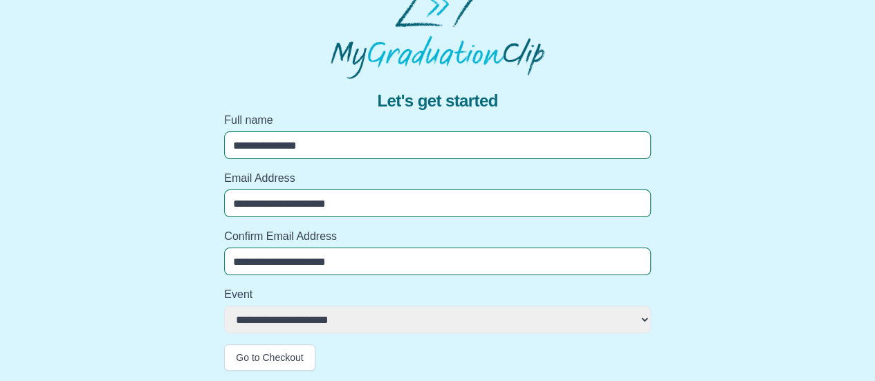
type input "**********"
click at [342, 314] on select "**********" at bounding box center [437, 320] width 427 height 28
select select "**********"
click at [224, 306] on select "**********" at bounding box center [437, 320] width 427 height 28
click at [282, 355] on button "Go to Checkout" at bounding box center [269, 357] width 91 height 26
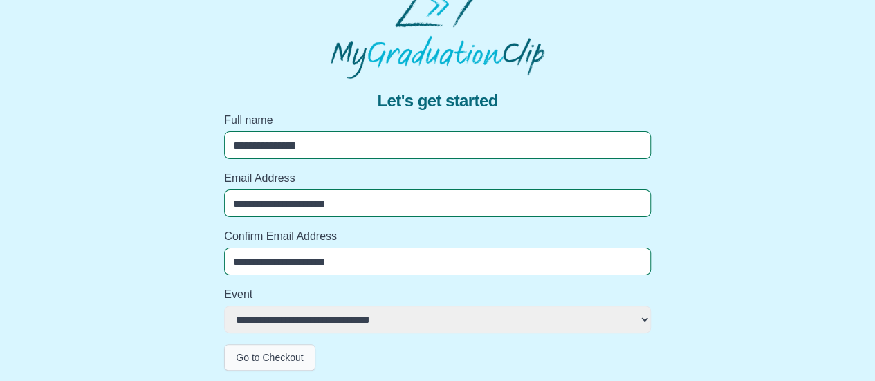
scroll to position [0, 0]
